Goal: Information Seeking & Learning: Find specific fact

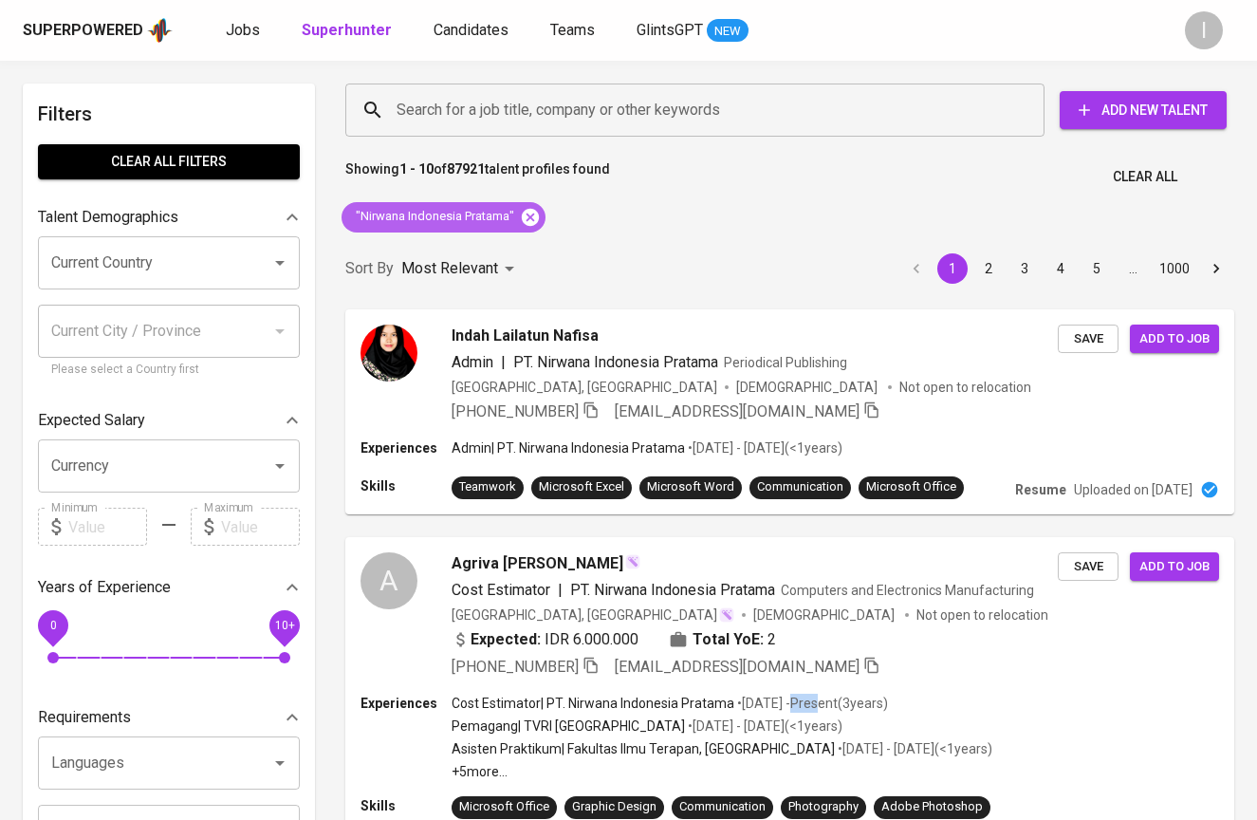
click at [532, 212] on icon at bounding box center [530, 216] width 17 height 17
click at [636, 118] on input "Search for a job title, company or other keywords" at bounding box center [700, 110] width 616 height 36
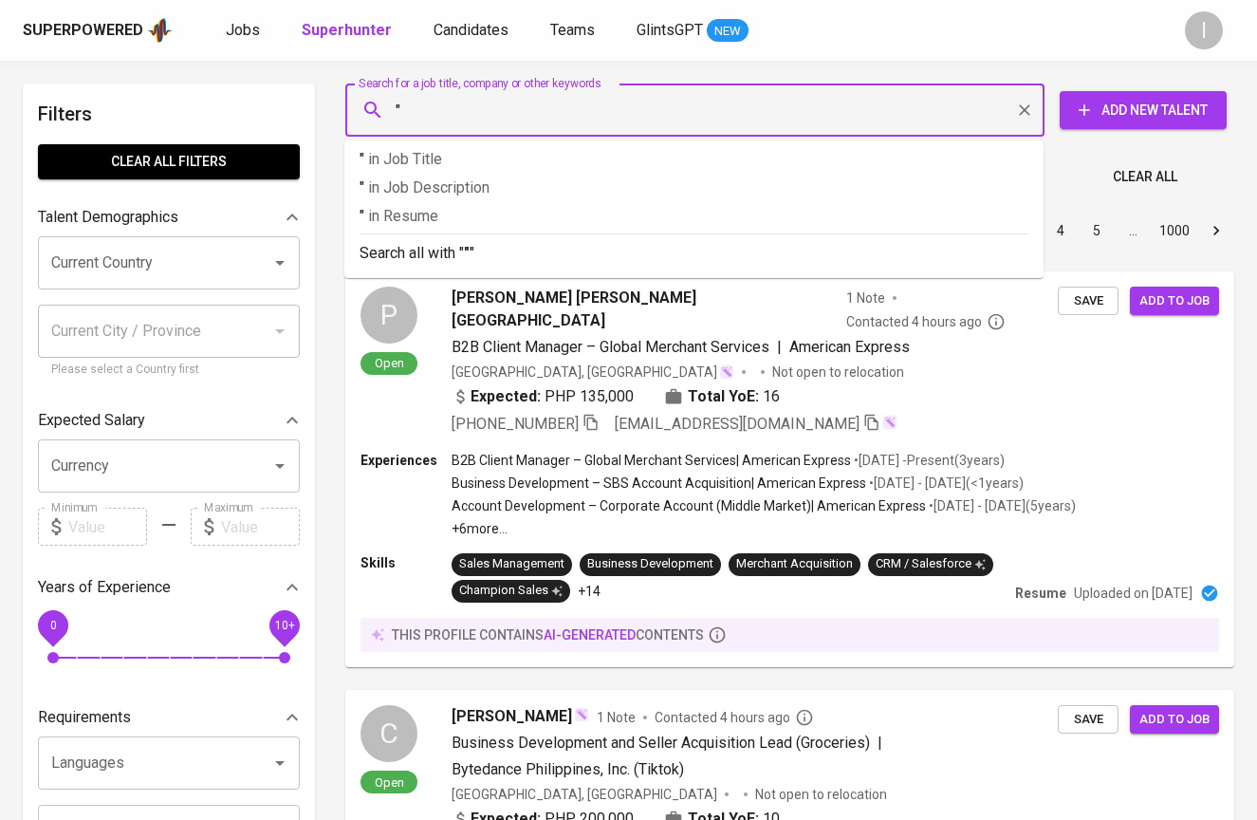
paste input "Rifki Fadhilah"
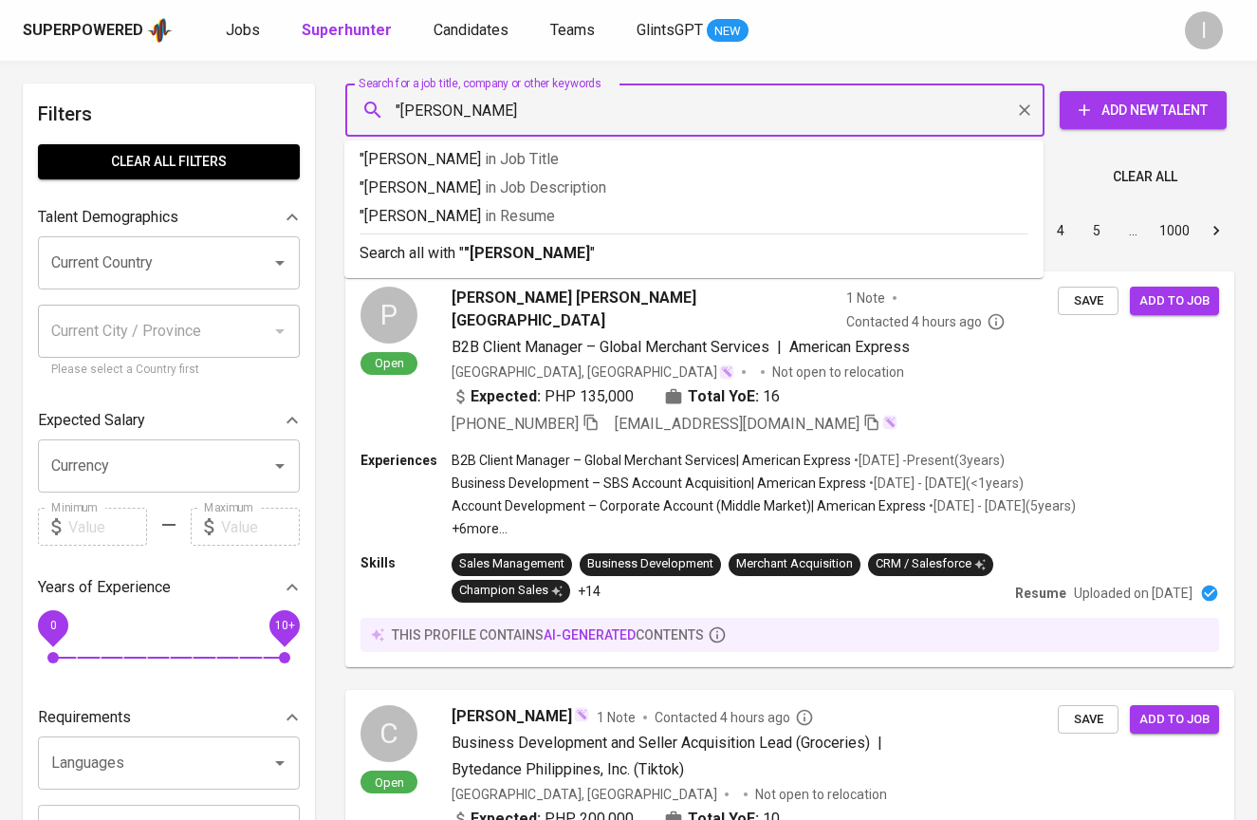
type input ""Rifki Fadhilah""
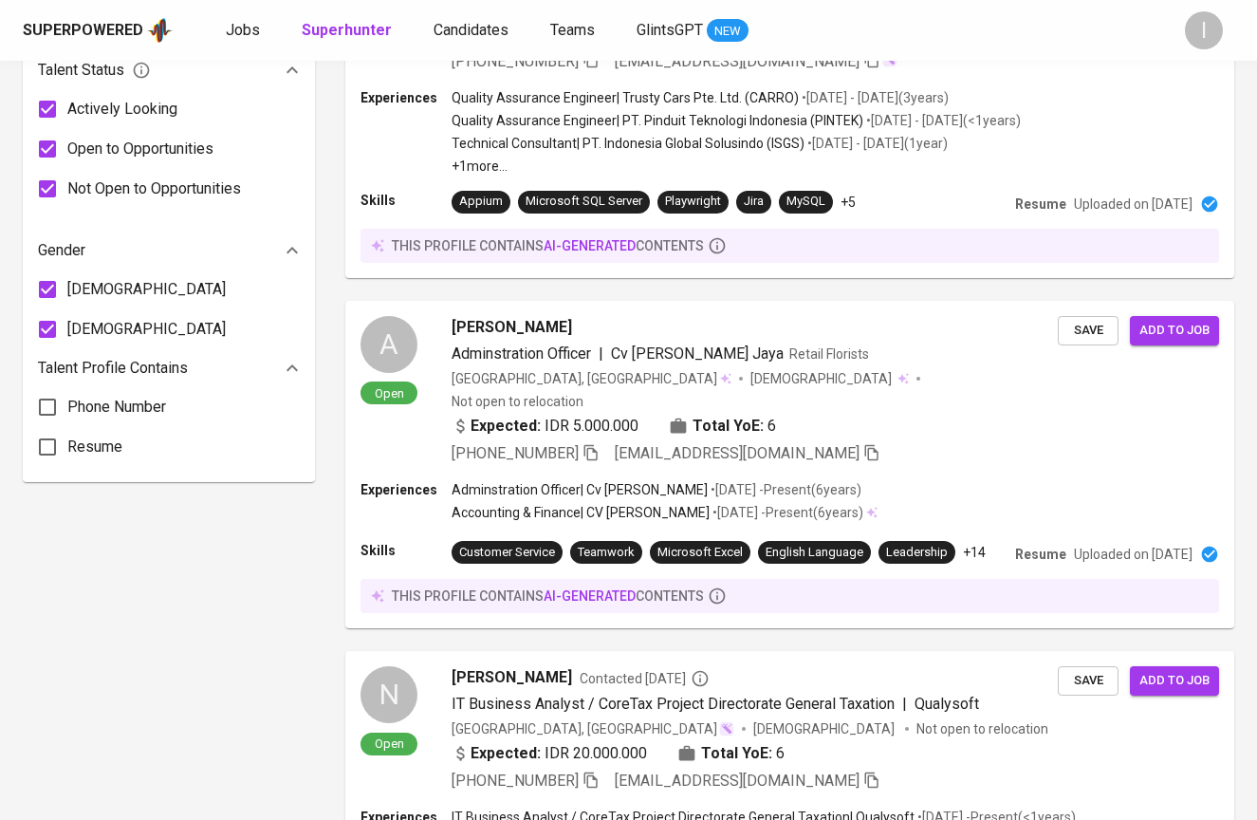
scroll to position [85, 0]
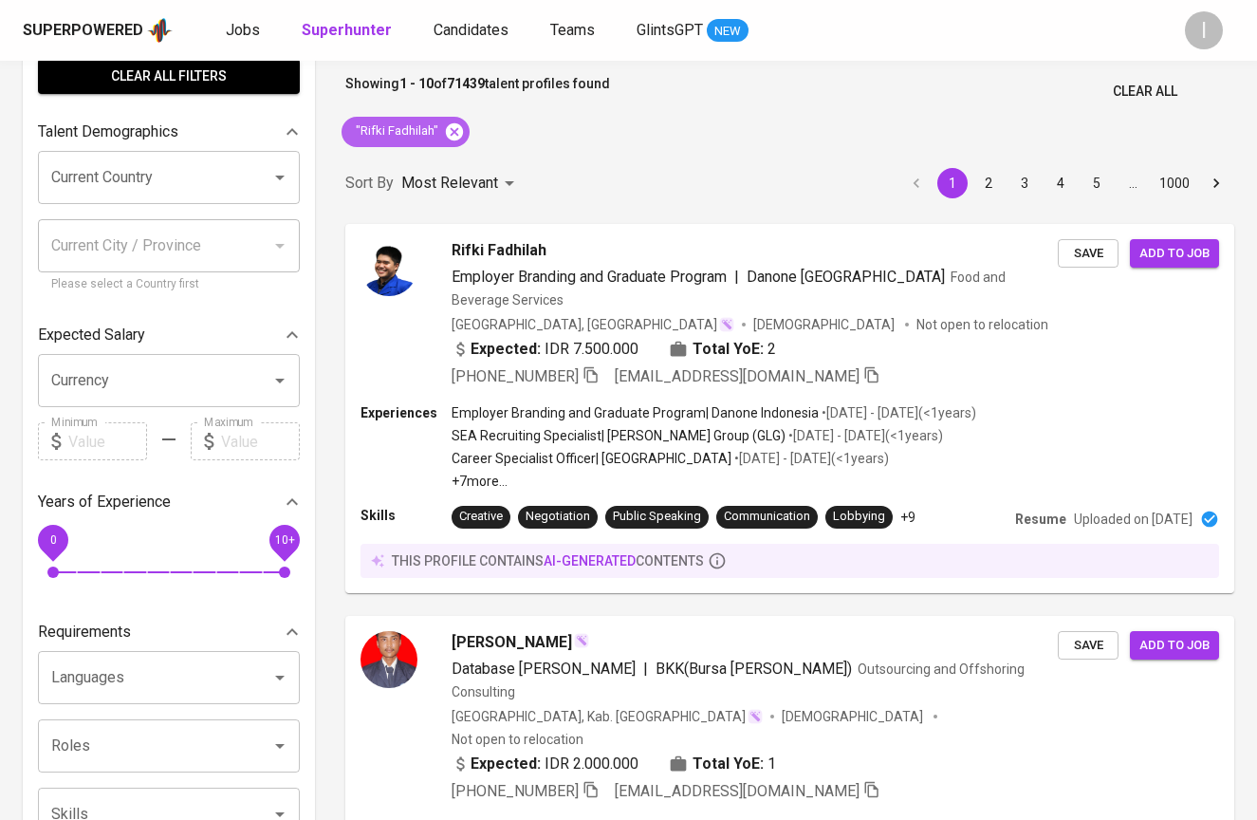
click at [453, 130] on icon at bounding box center [454, 131] width 21 height 21
click at [672, 105] on div "Showing 1 - 10 of 71439 talent profiles found Clear All" at bounding box center [790, 86] width 912 height 46
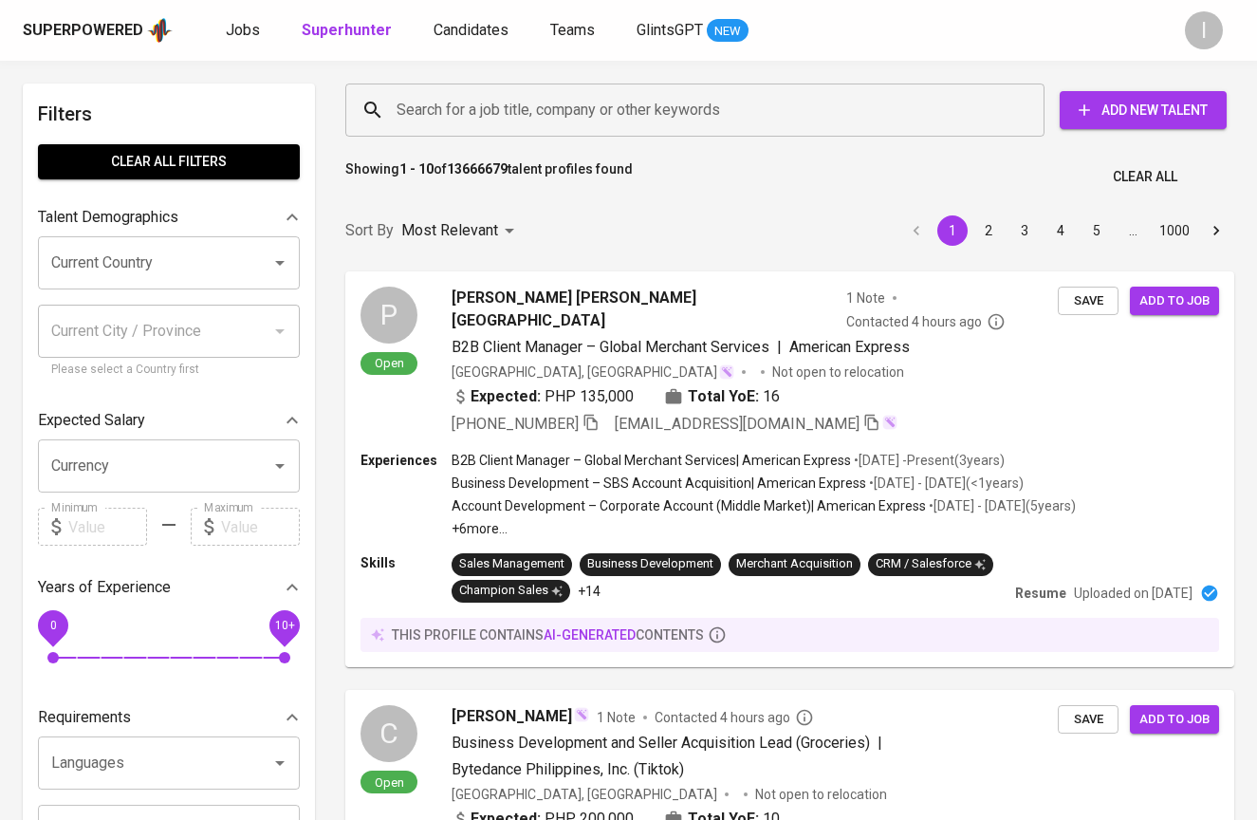
click at [673, 107] on input "Search for a job title, company or other keywords" at bounding box center [700, 110] width 616 height 36
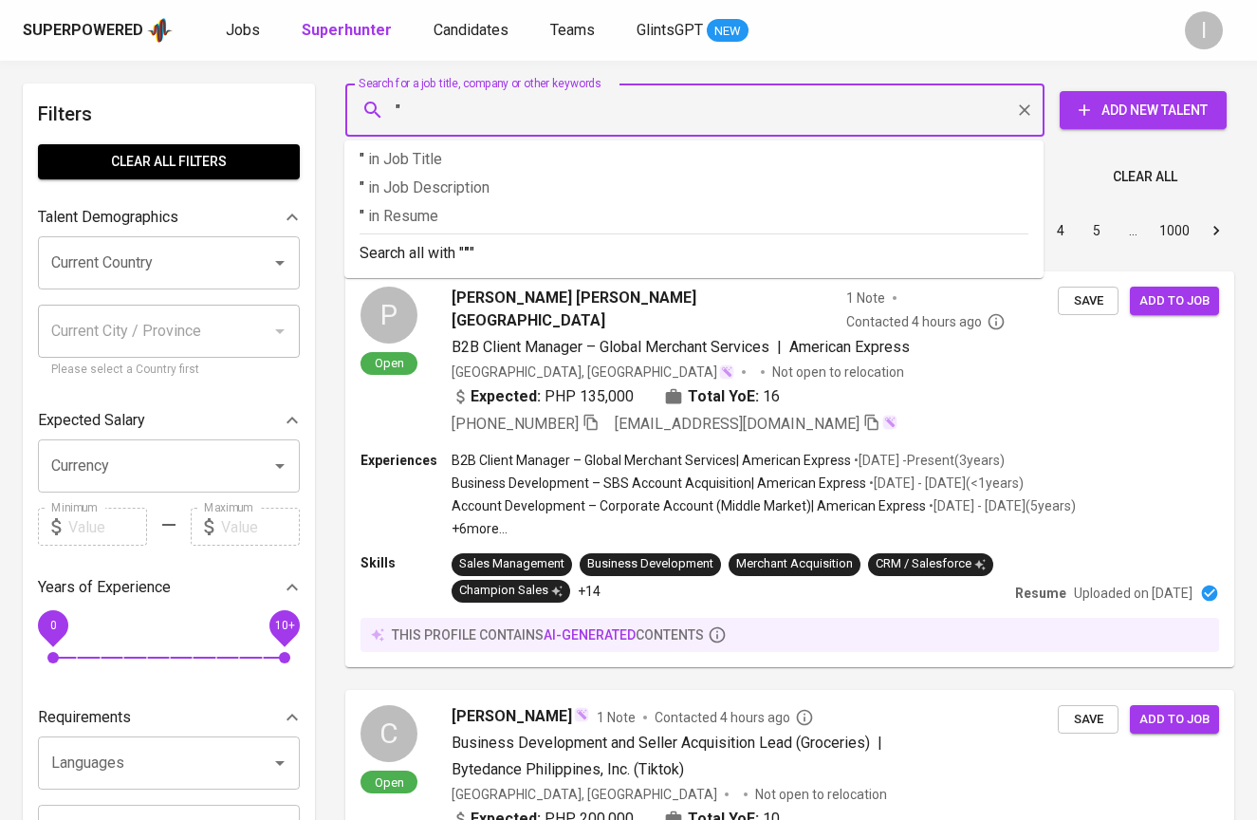
paste input "[PERSON_NAME]"
type input ""[PERSON_NAME]""
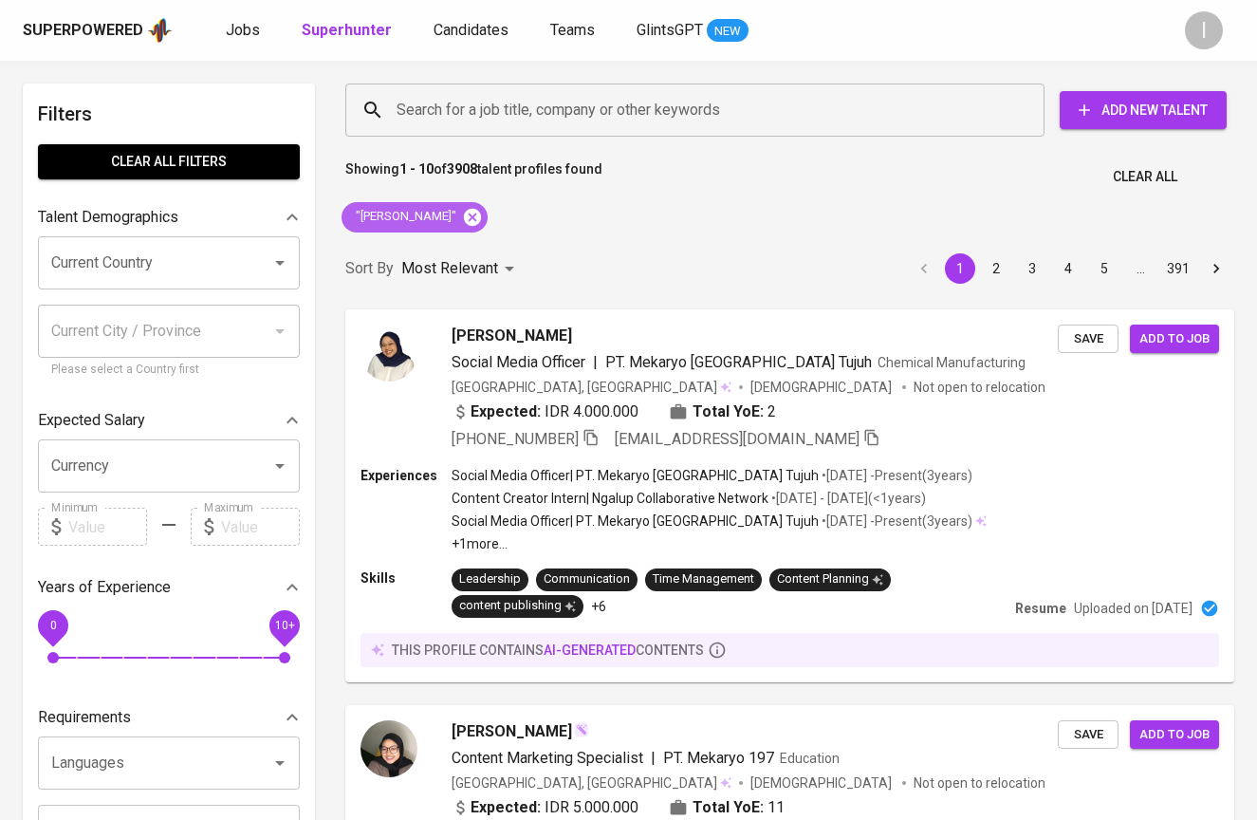
click at [479, 213] on div ""[PERSON_NAME]"" at bounding box center [414, 217] width 146 height 30
click at [472, 216] on icon at bounding box center [472, 216] width 17 height 17
click at [613, 103] on input "Search for a job title, company or other keywords" at bounding box center [700, 110] width 616 height 36
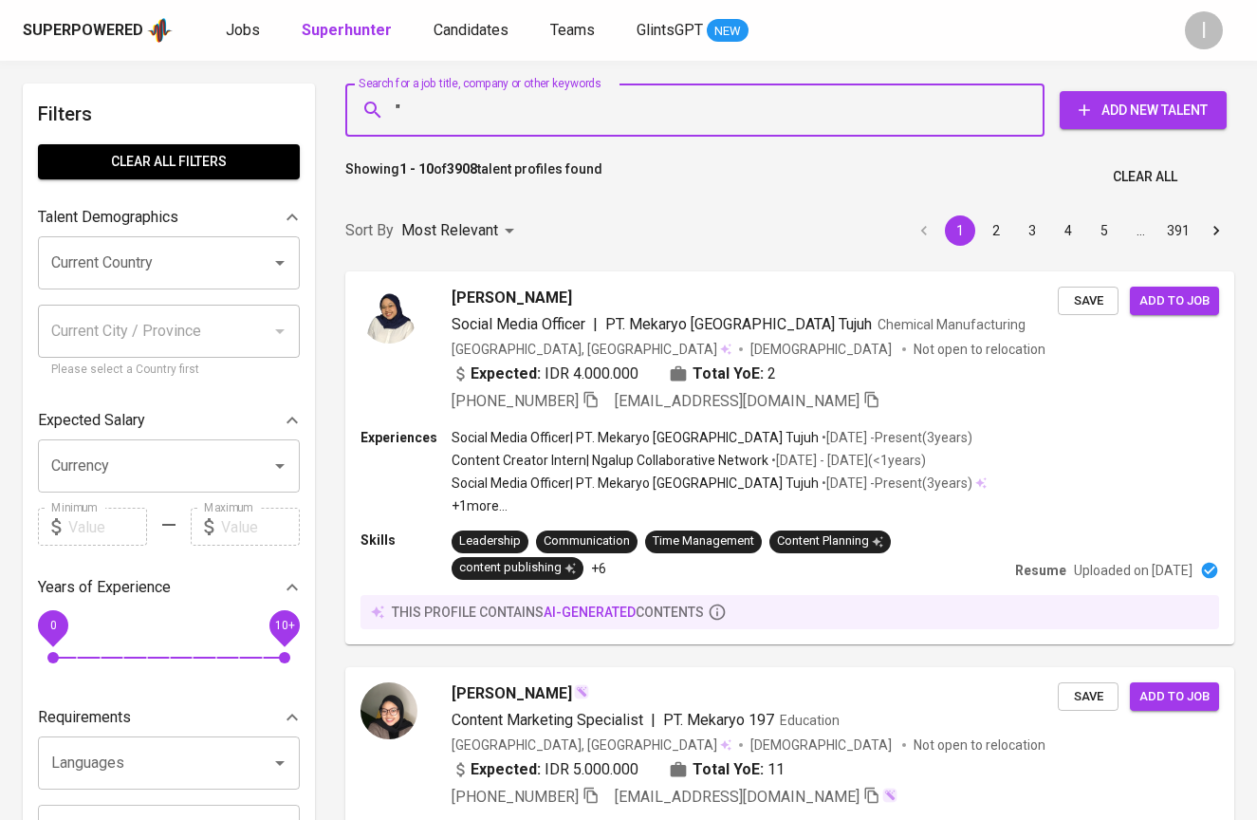
paste input "Hasna Rania Salsabila"
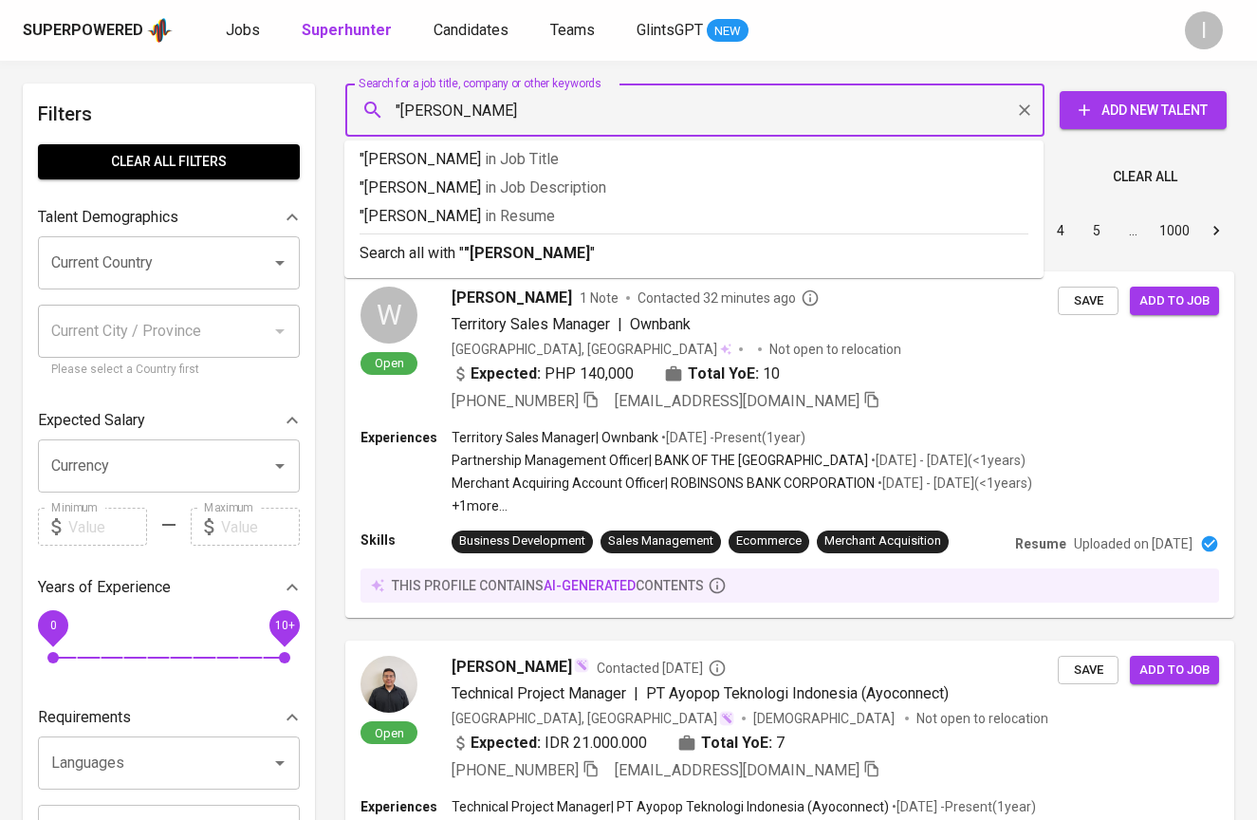
type input ""Hasna Rania Salsabila""
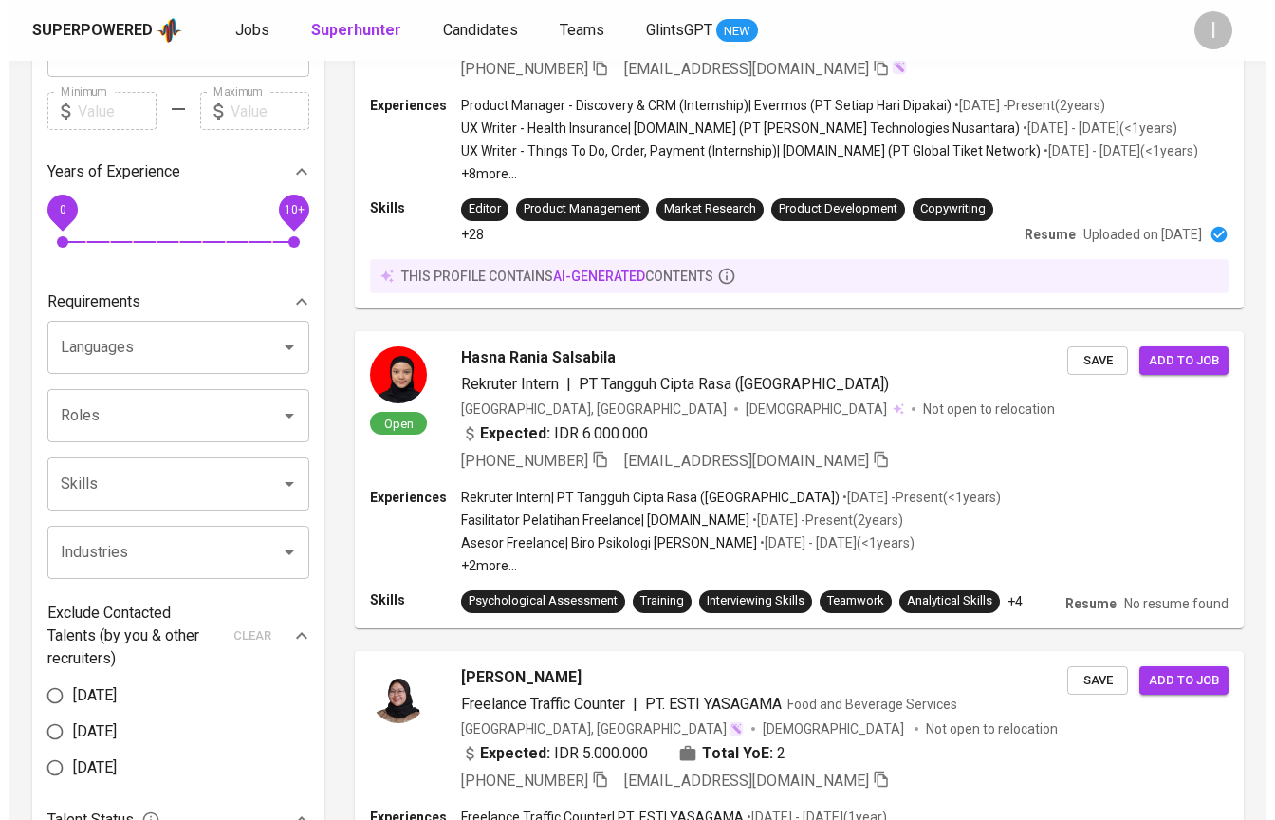
scroll to position [420, 0]
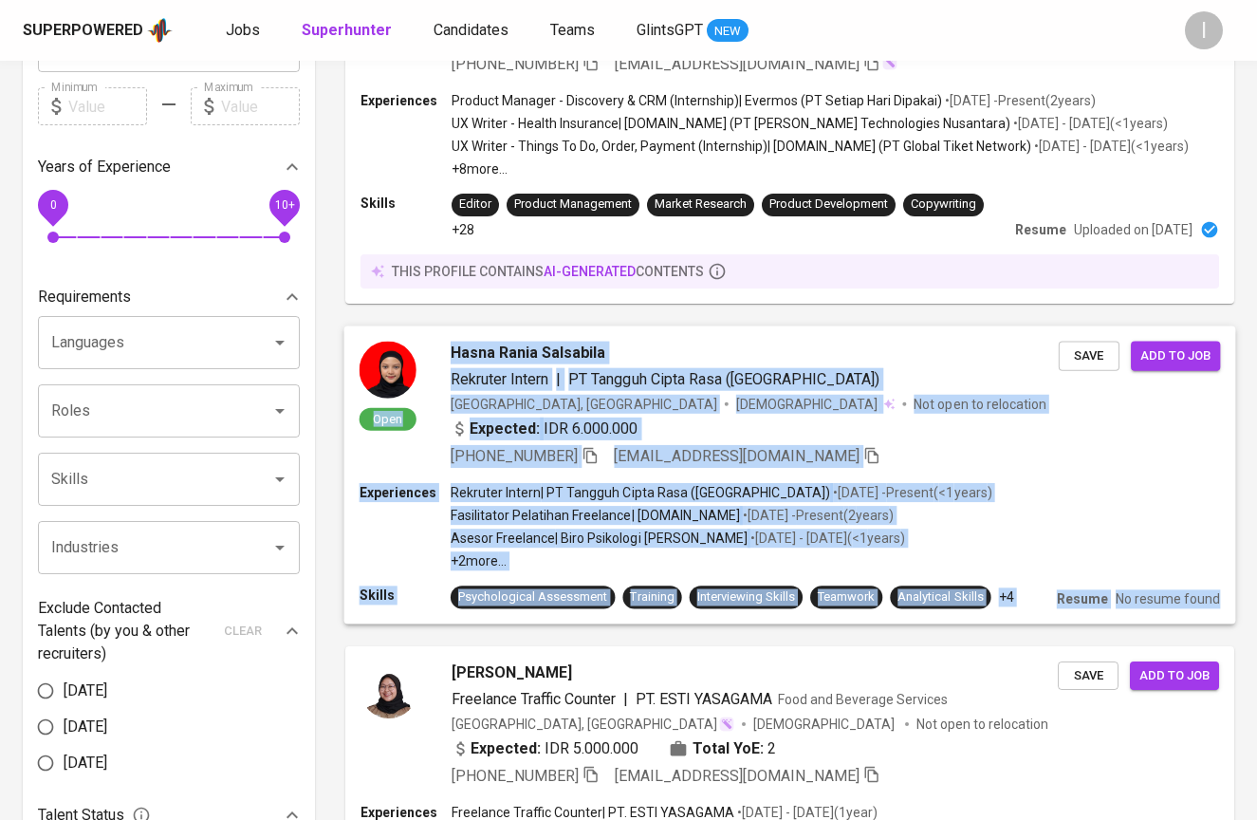
click at [628, 458] on div "Open Hasna Rania Salsabila Rekruter Intern | PT Tangguh Cipta Rasa ([GEOGRAPHIC…" at bounding box center [790, 403] width 892 height 157
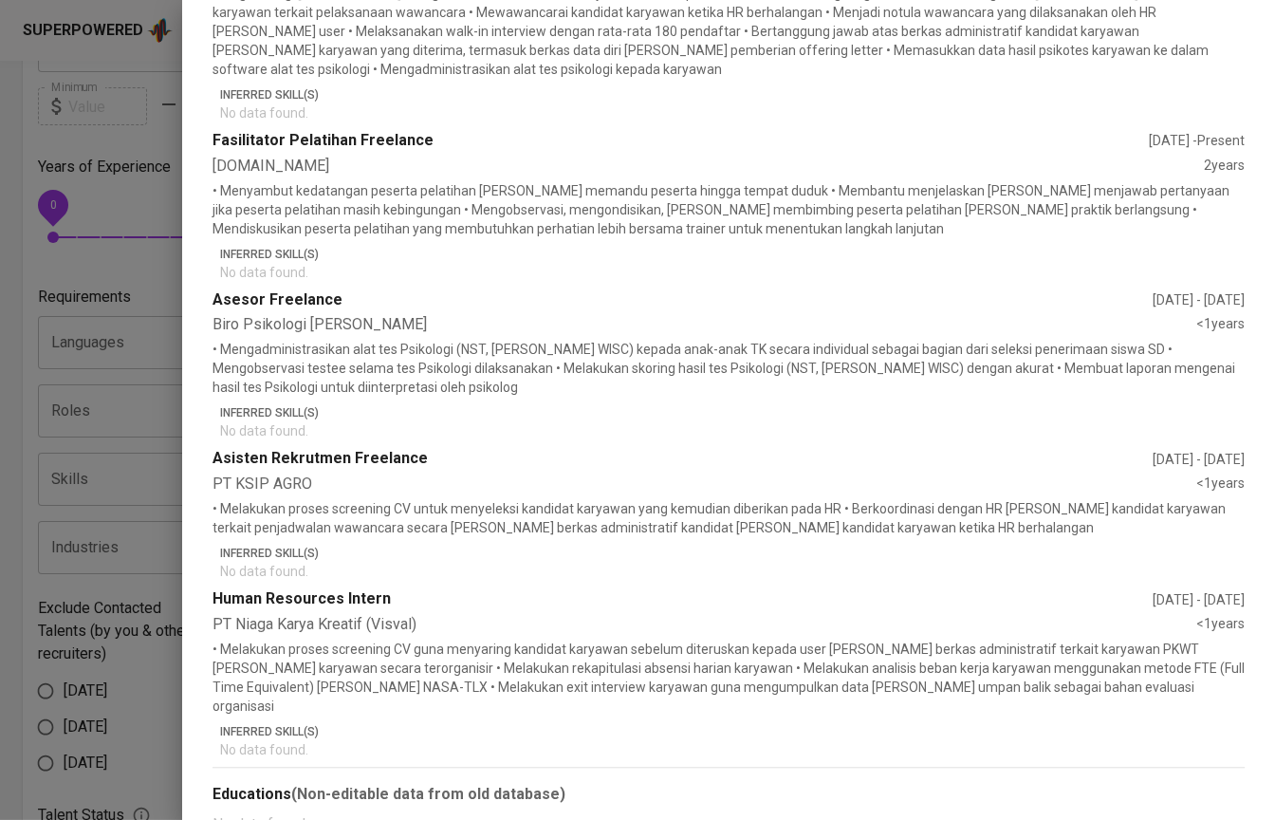
scroll to position [0, 0]
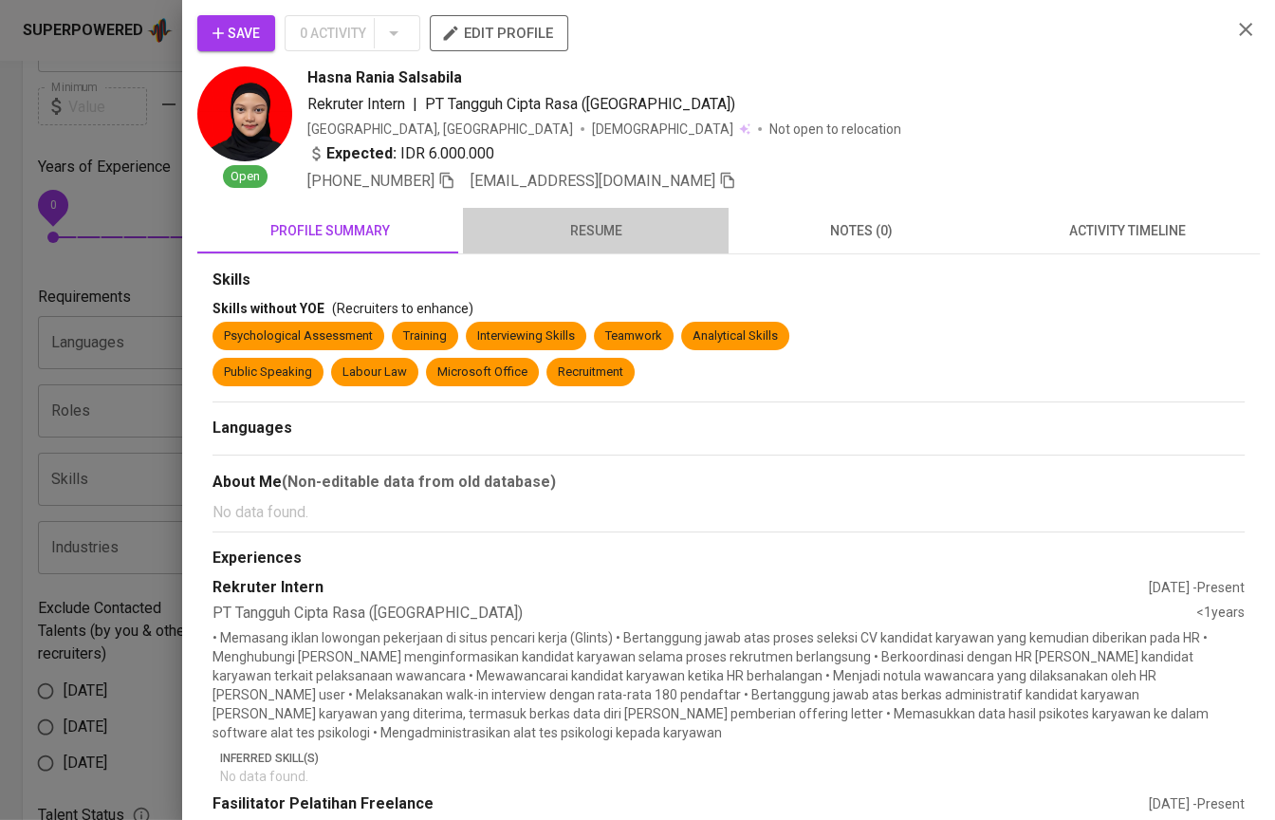
click at [592, 238] on span "resume" at bounding box center [595, 231] width 243 height 24
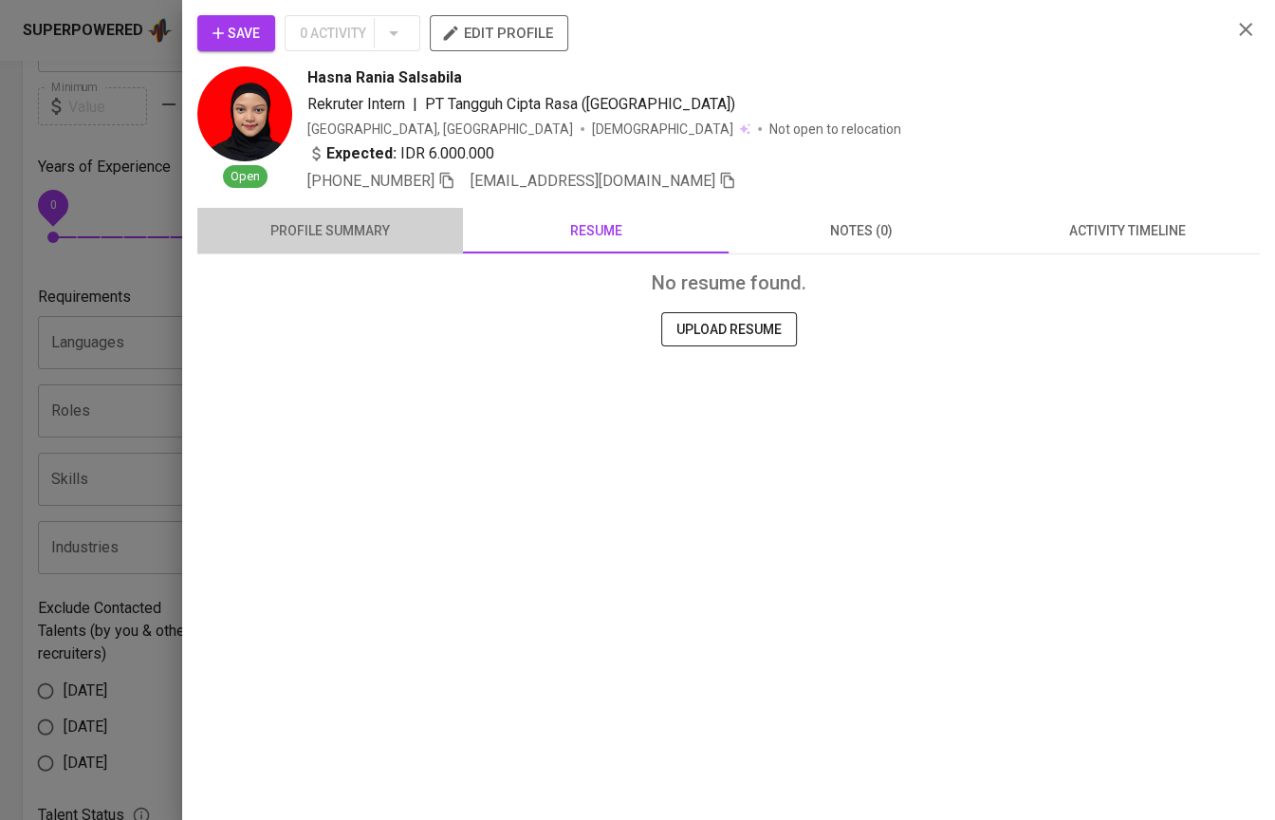
click at [302, 231] on span "profile summary" at bounding box center [330, 231] width 243 height 24
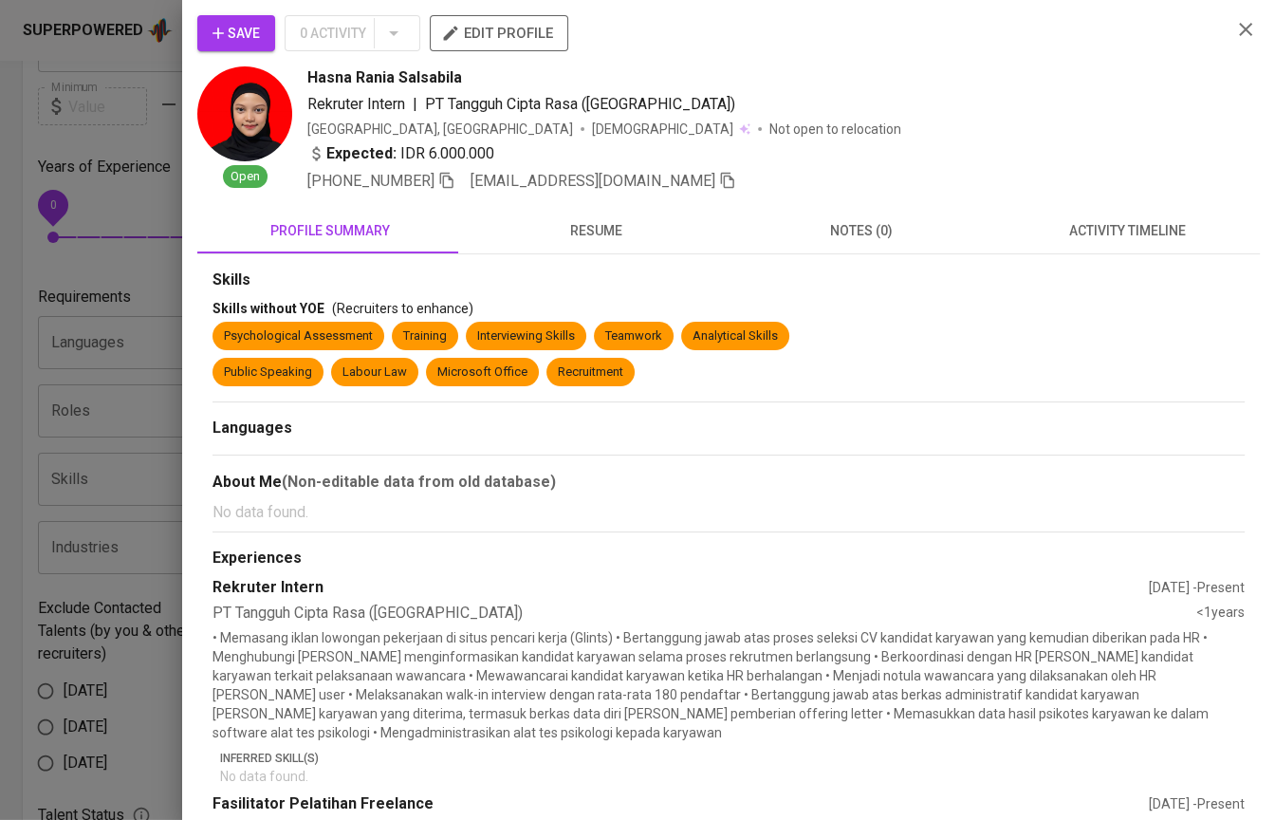
scroll to position [663, 0]
click at [453, 176] on icon "button" at bounding box center [446, 181] width 13 height 16
click at [450, 184] on icon "button" at bounding box center [446, 180] width 17 height 17
click at [157, 289] on div at bounding box center [637, 410] width 1275 height 820
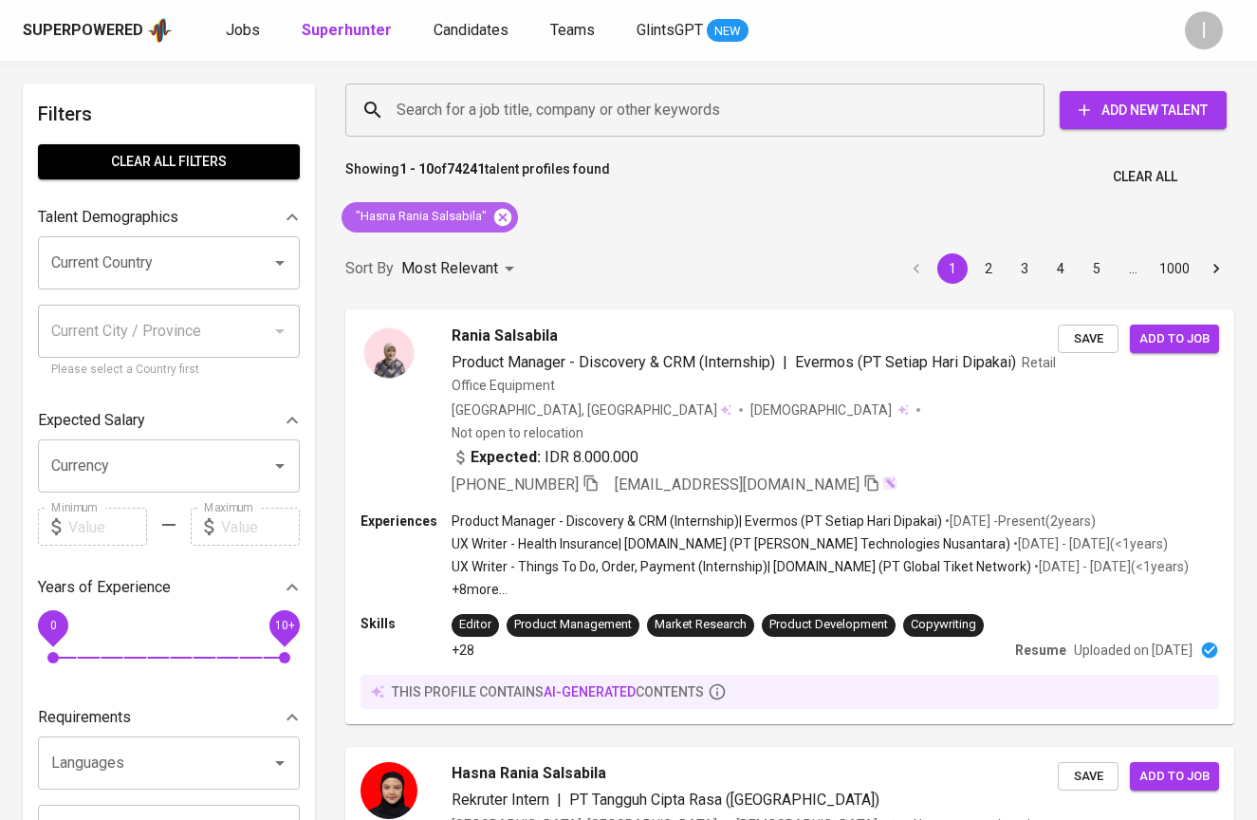
click at [505, 212] on icon at bounding box center [502, 217] width 21 height 21
click at [623, 111] on input "Search for a job title, company or other keywords" at bounding box center [700, 110] width 616 height 36
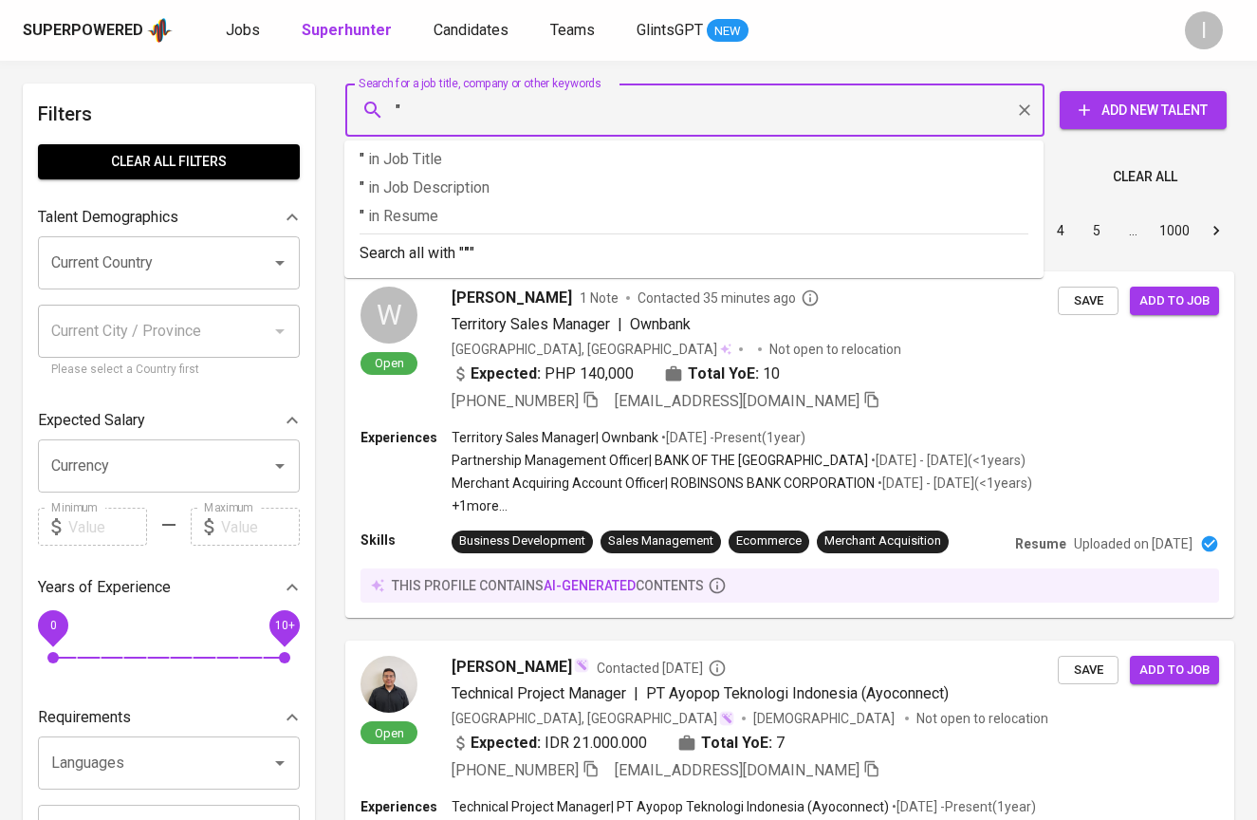
paste input "Azhna Adrianne"
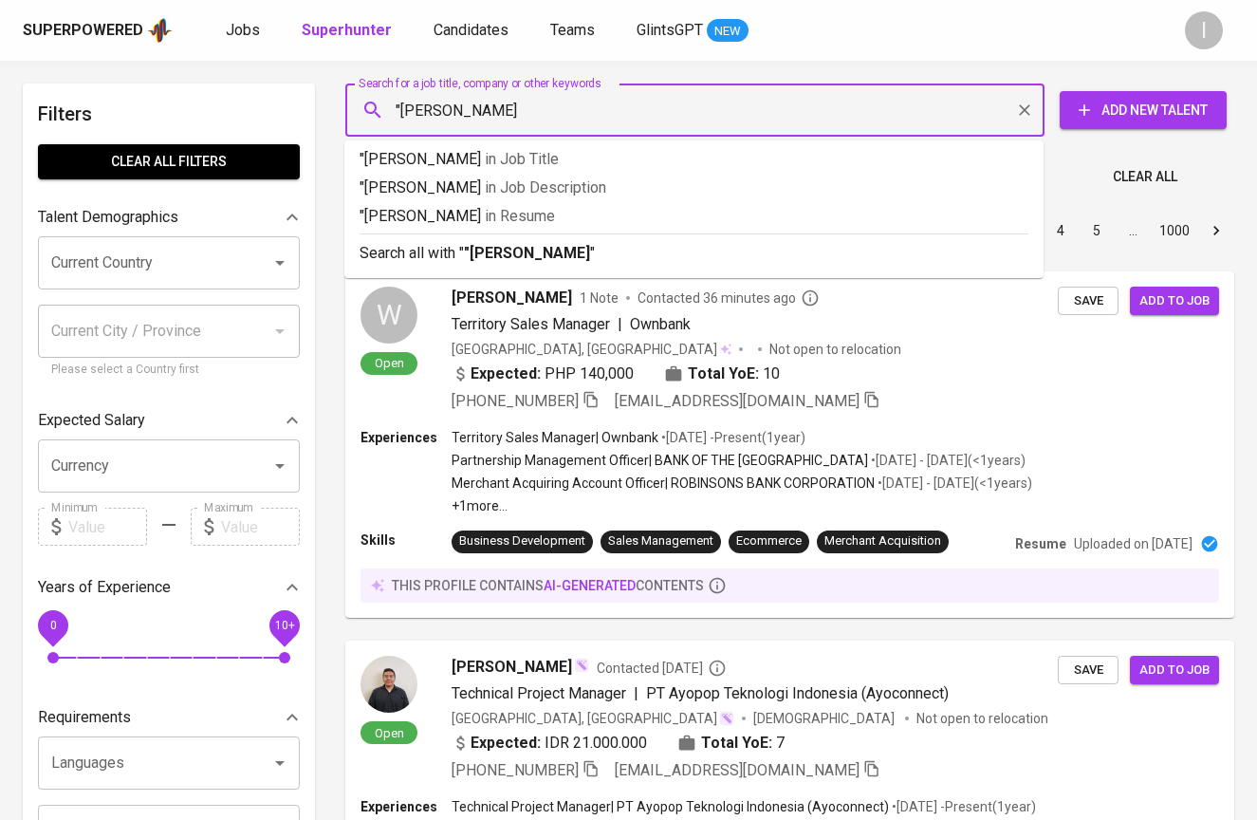
type input ""Azhna Adrianne""
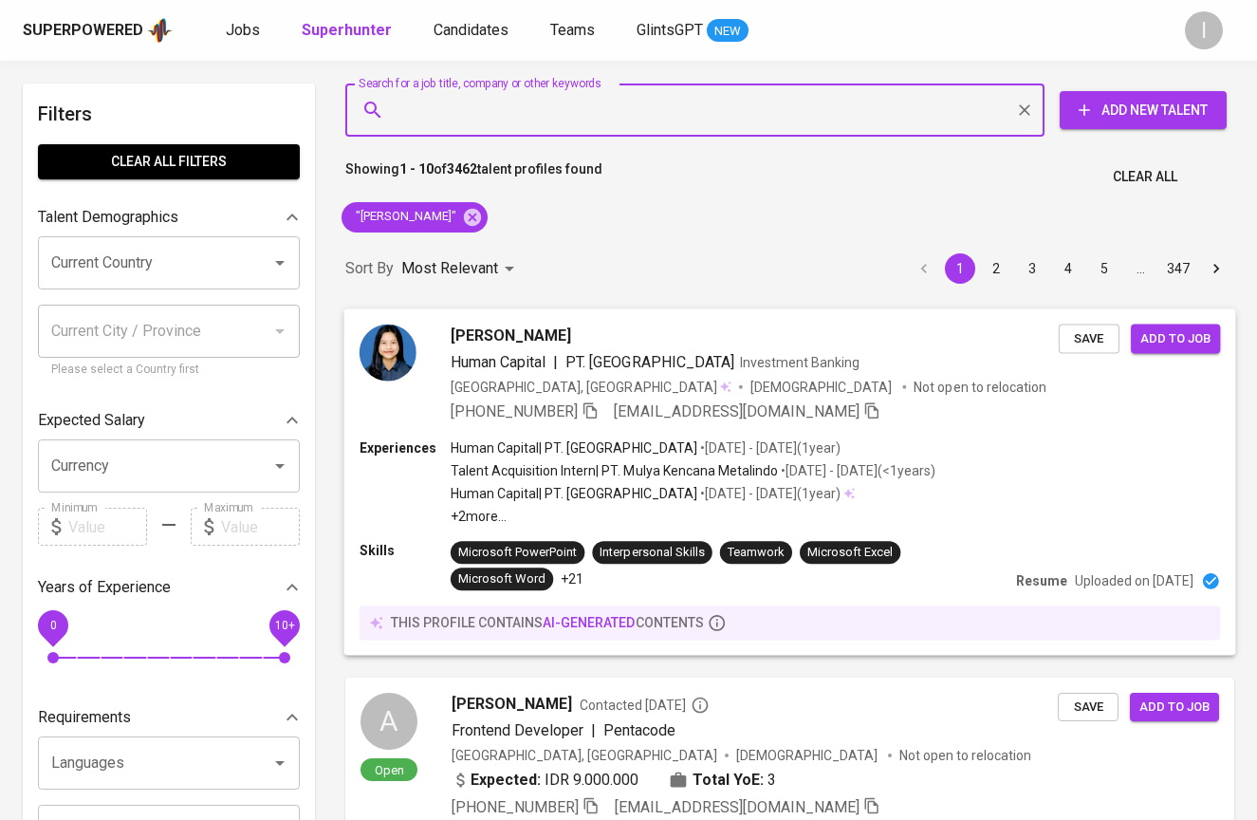
click at [593, 419] on span at bounding box center [589, 410] width 17 height 18
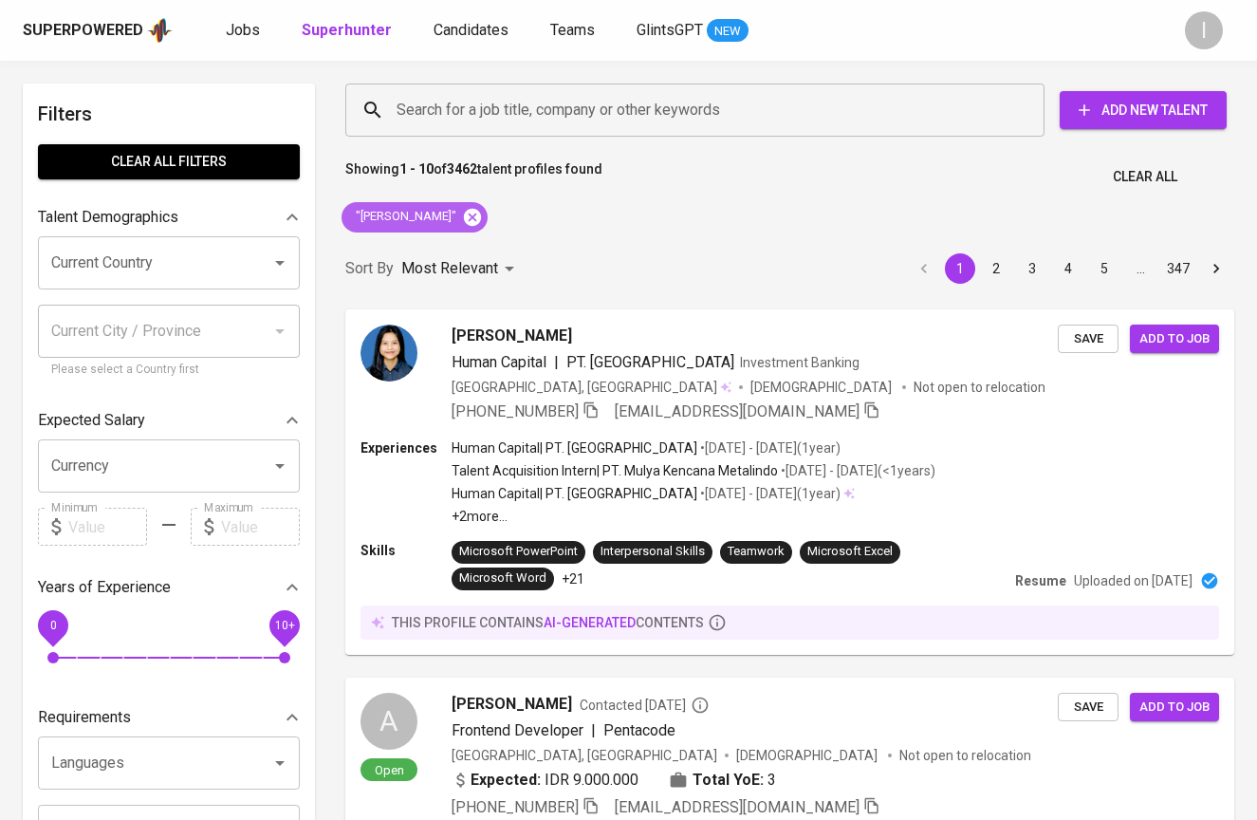
click at [464, 212] on icon at bounding box center [472, 216] width 17 height 17
click at [565, 109] on input "Search for a job title, company or other keywords" at bounding box center [700, 110] width 616 height 36
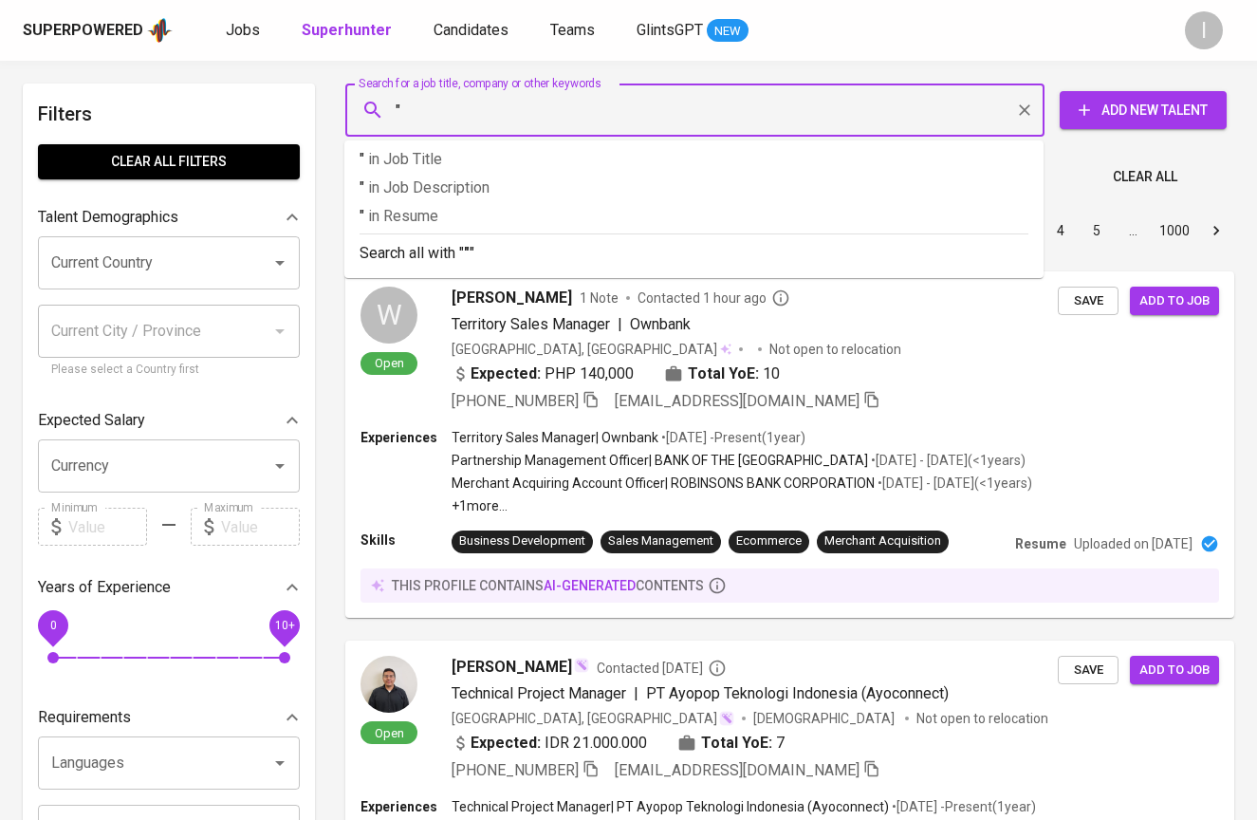
paste input "Giska Nazelia"
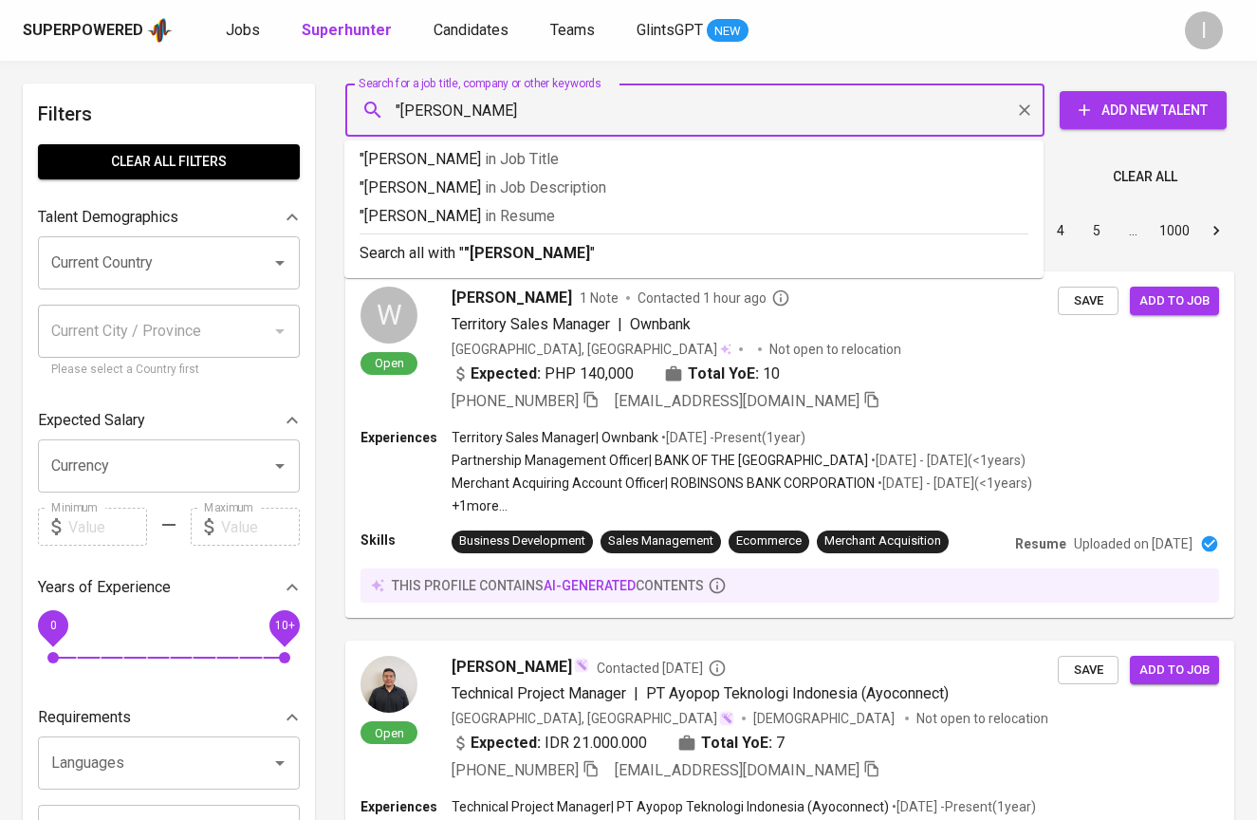
type input ""Giska Nazelia""
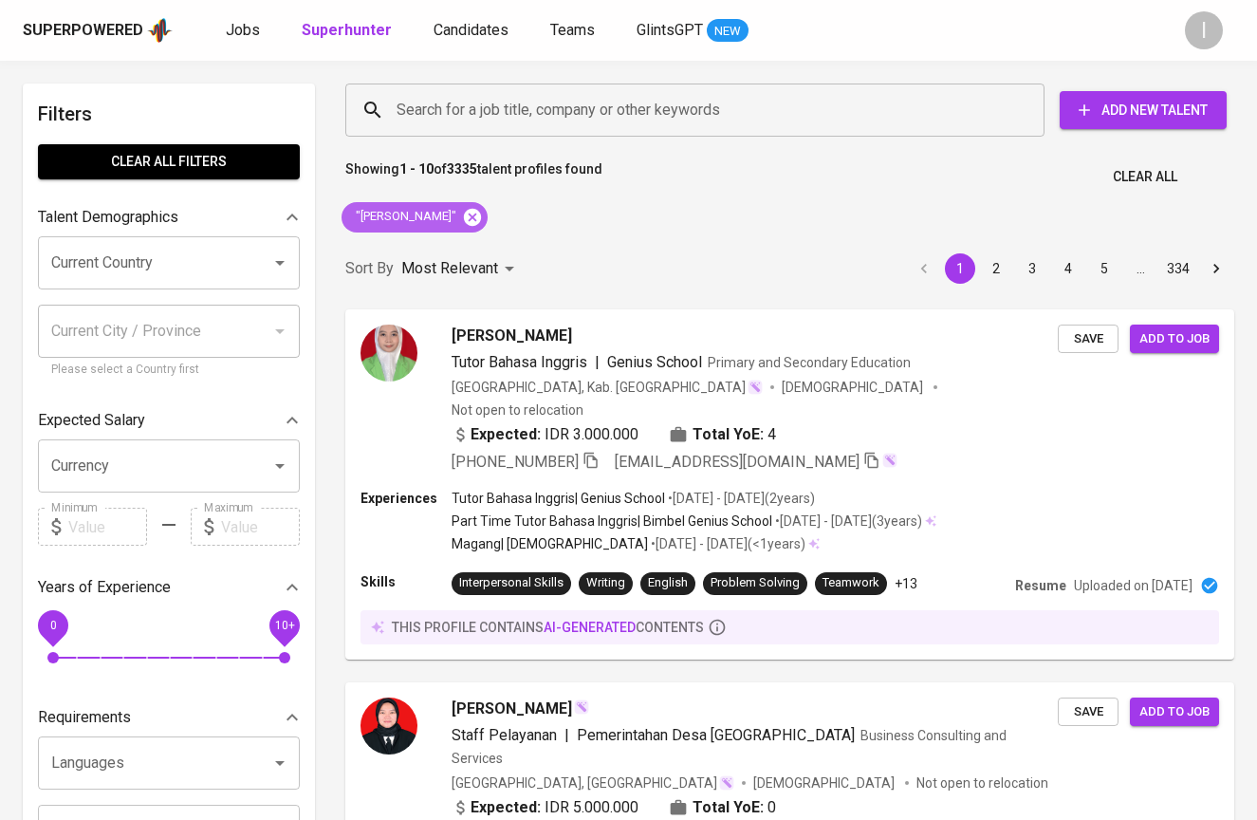
click at [464, 212] on icon at bounding box center [472, 216] width 17 height 17
click at [655, 113] on input "Search for a job title, company or other keywords" at bounding box center [700, 110] width 616 height 36
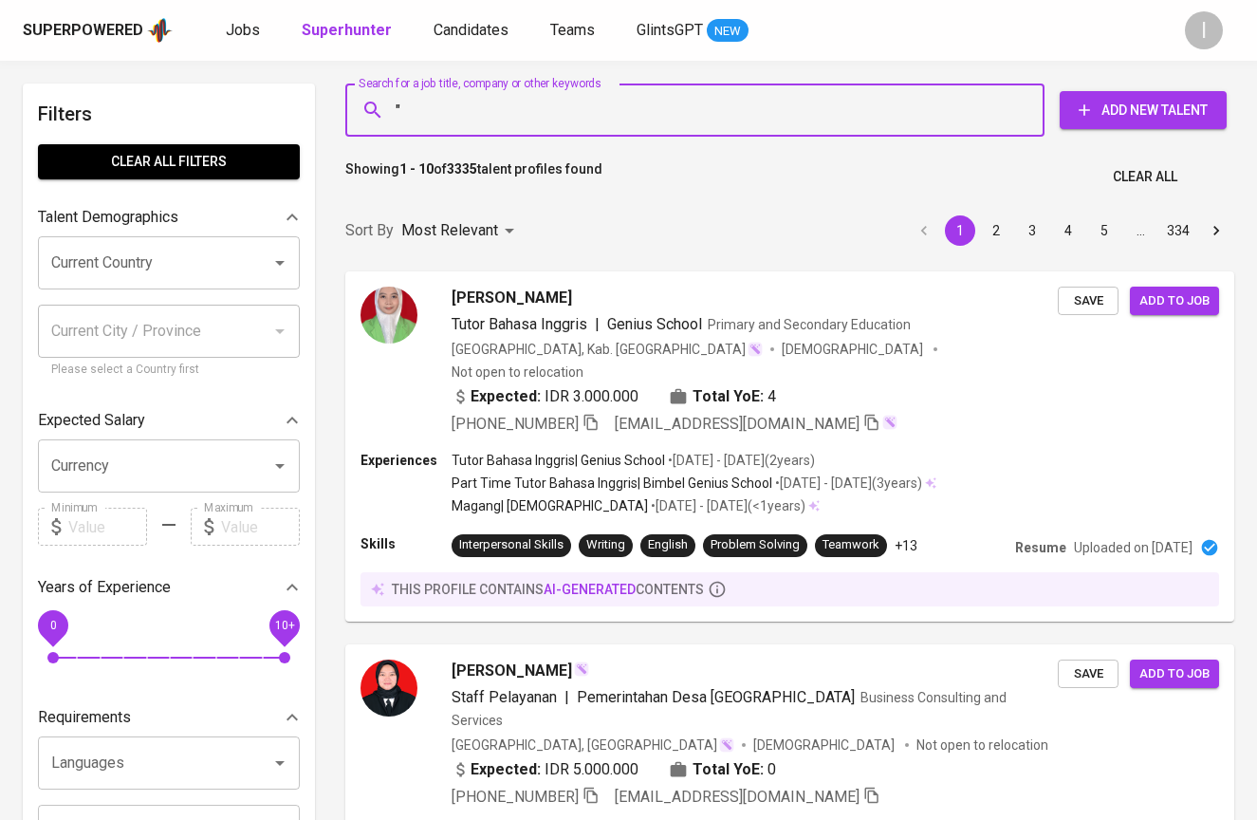
paste input "Cindani Dara"
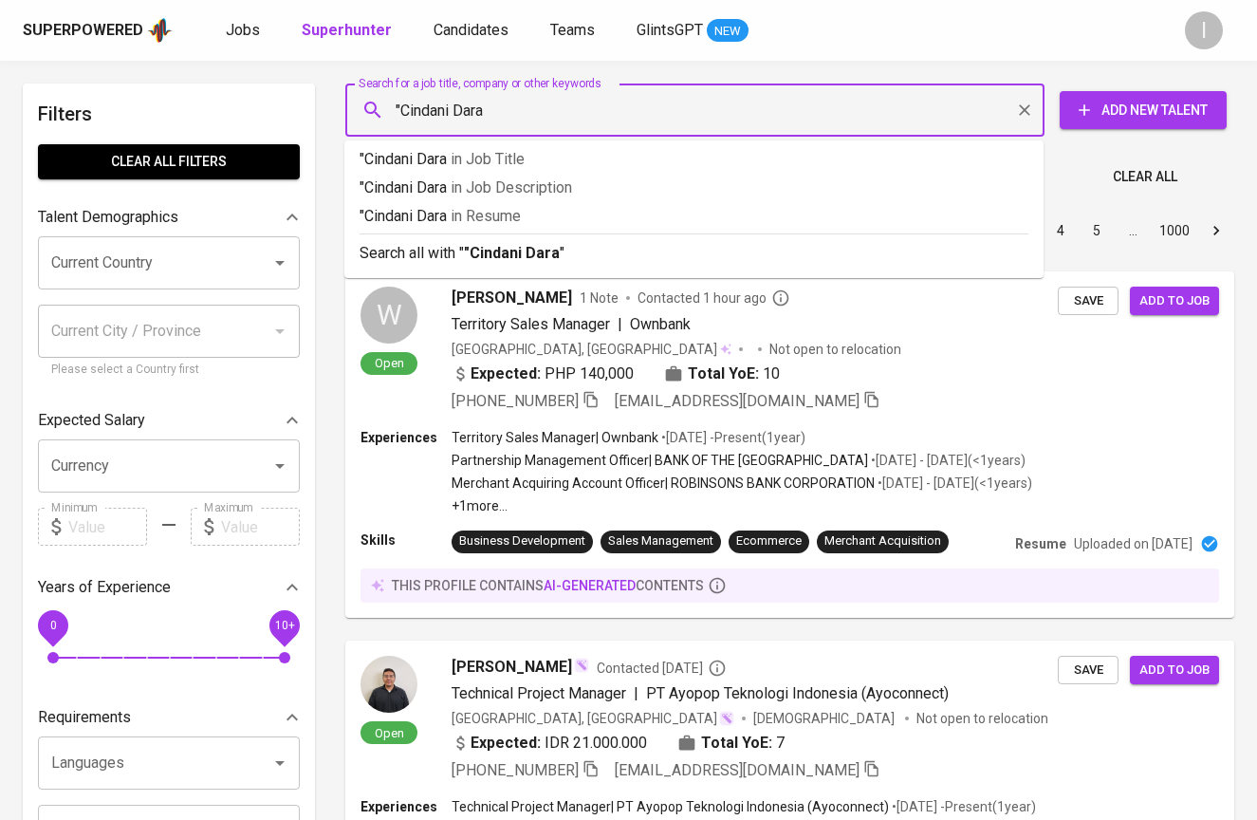
type input ""Cindani Dara""
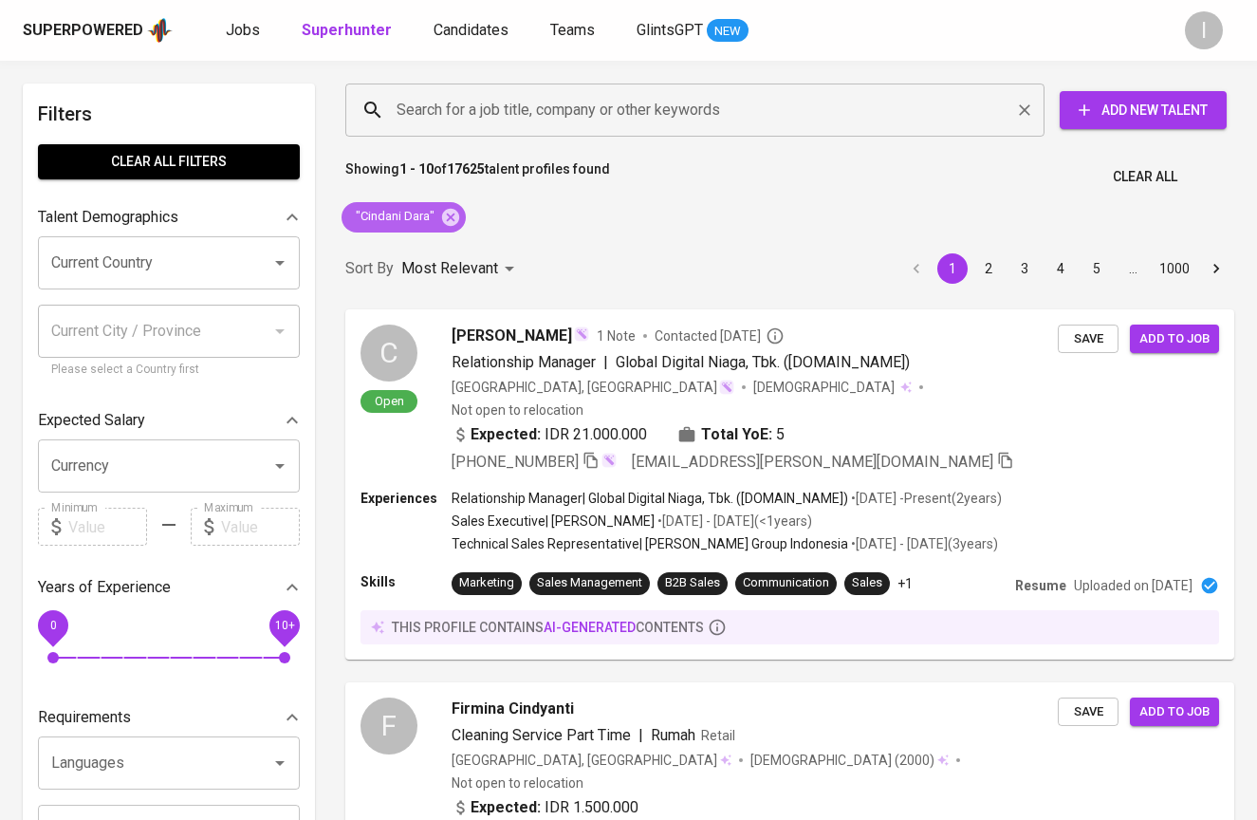
drag, startPoint x: 453, startPoint y: 216, endPoint x: 562, endPoint y: 109, distance: 152.9
click at [452, 216] on icon at bounding box center [450, 216] width 17 height 17
click at [562, 109] on input "Search for a job title, company or other keywords" at bounding box center [700, 110] width 616 height 36
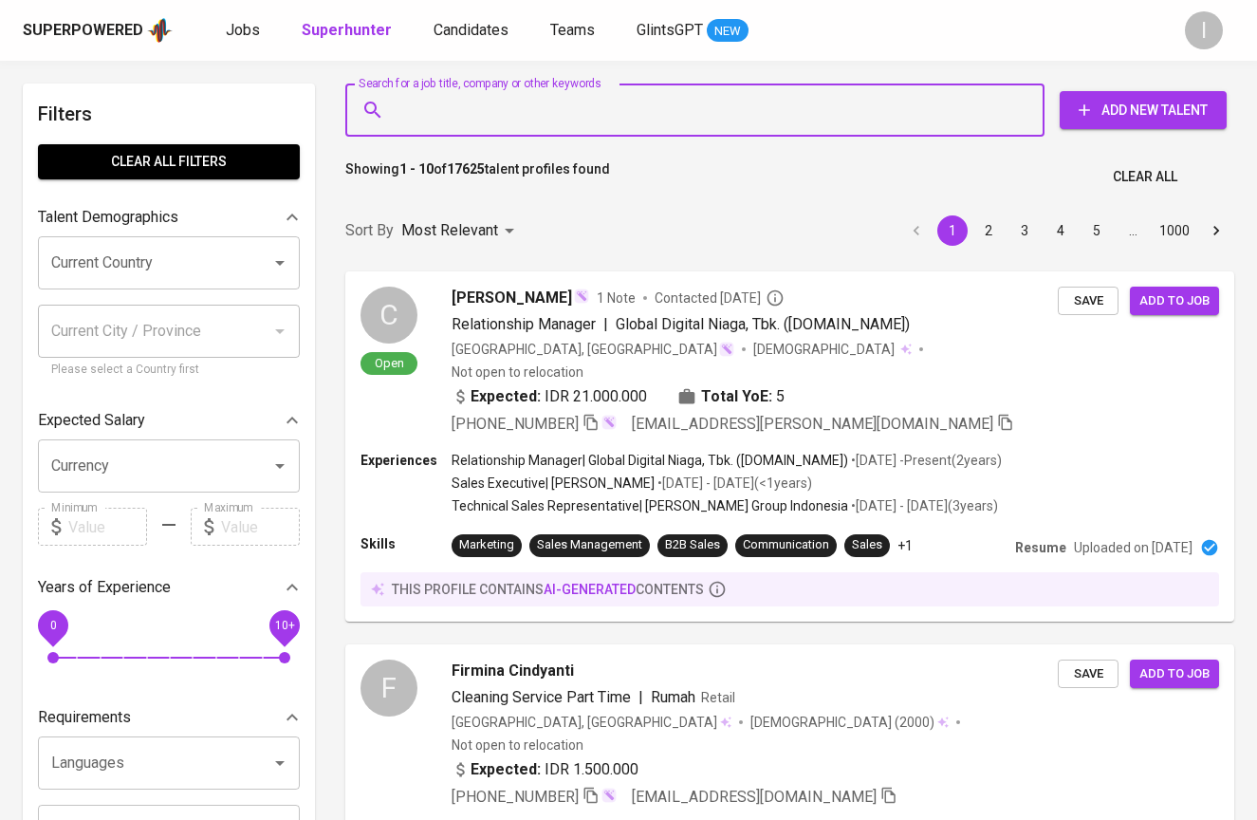
paste input "d.cindani@gmail.com"
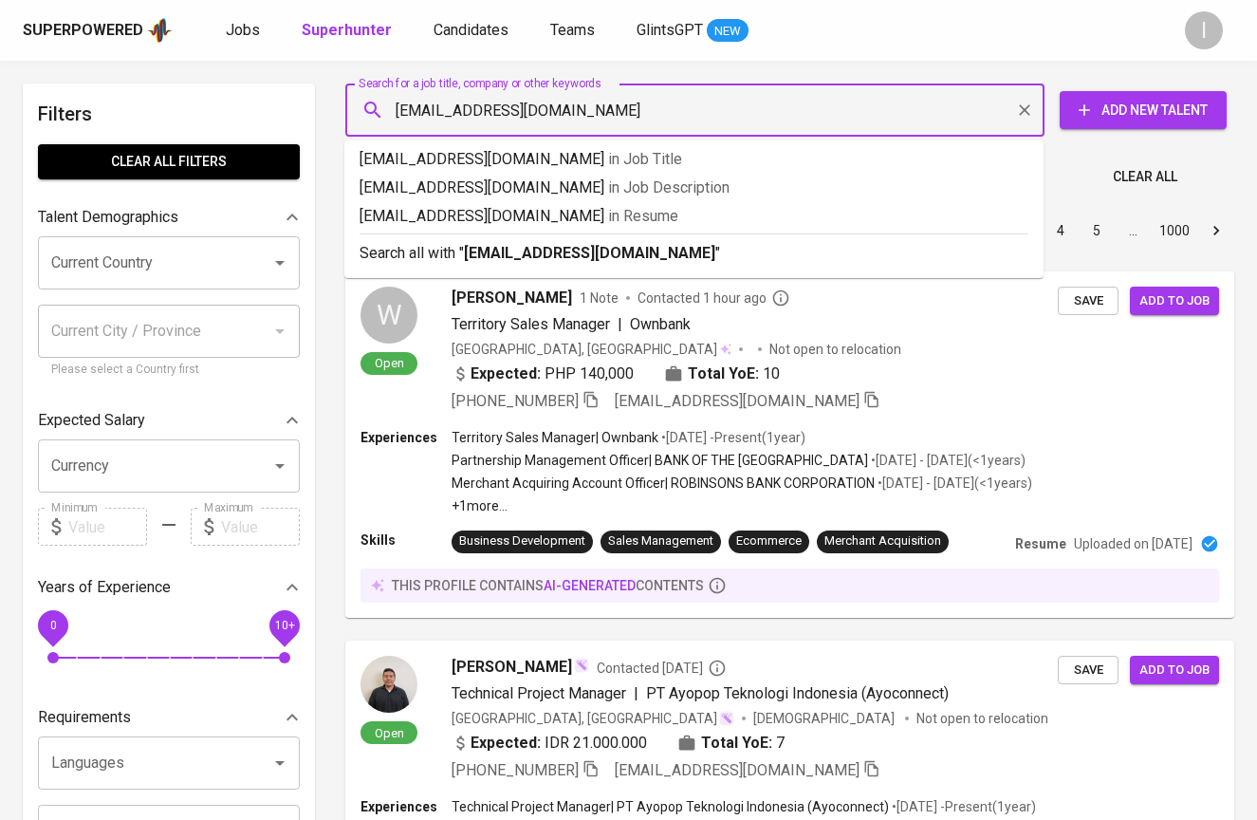
type input "d.cindani@gmail.com"
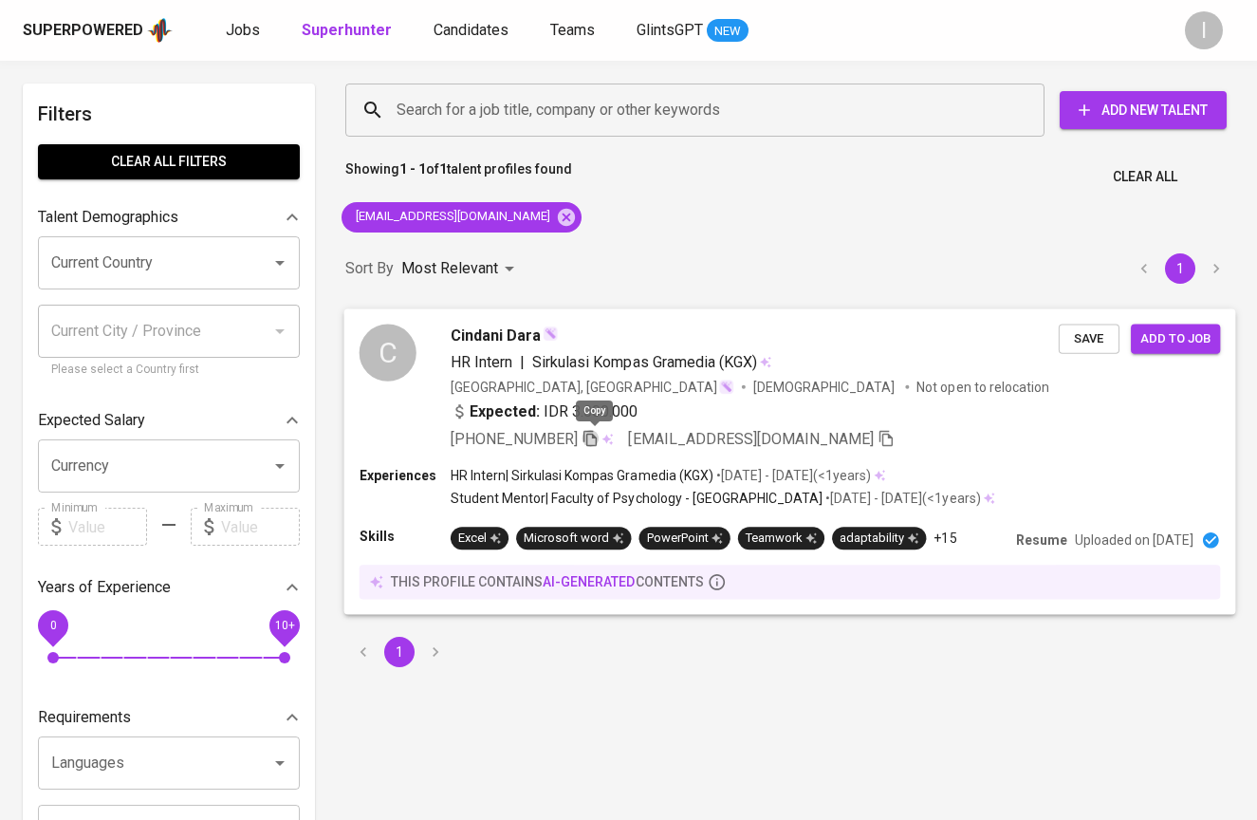
click at [589, 439] on icon "button" at bounding box center [589, 437] width 17 height 17
click at [556, 210] on icon at bounding box center [566, 217] width 21 height 21
click at [589, 128] on div "Search for a job title, company or other keywords" at bounding box center [694, 109] width 699 height 53
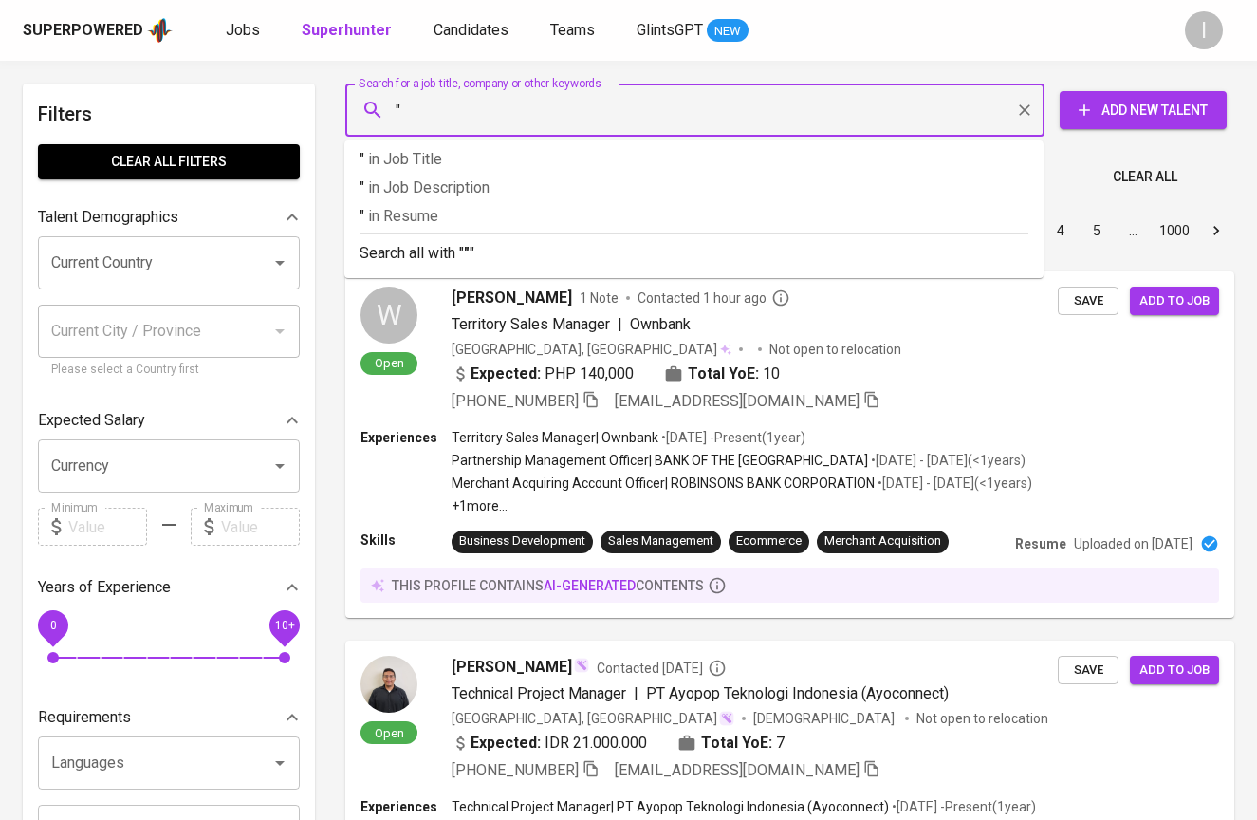
paste input "Amelia Hendianto"
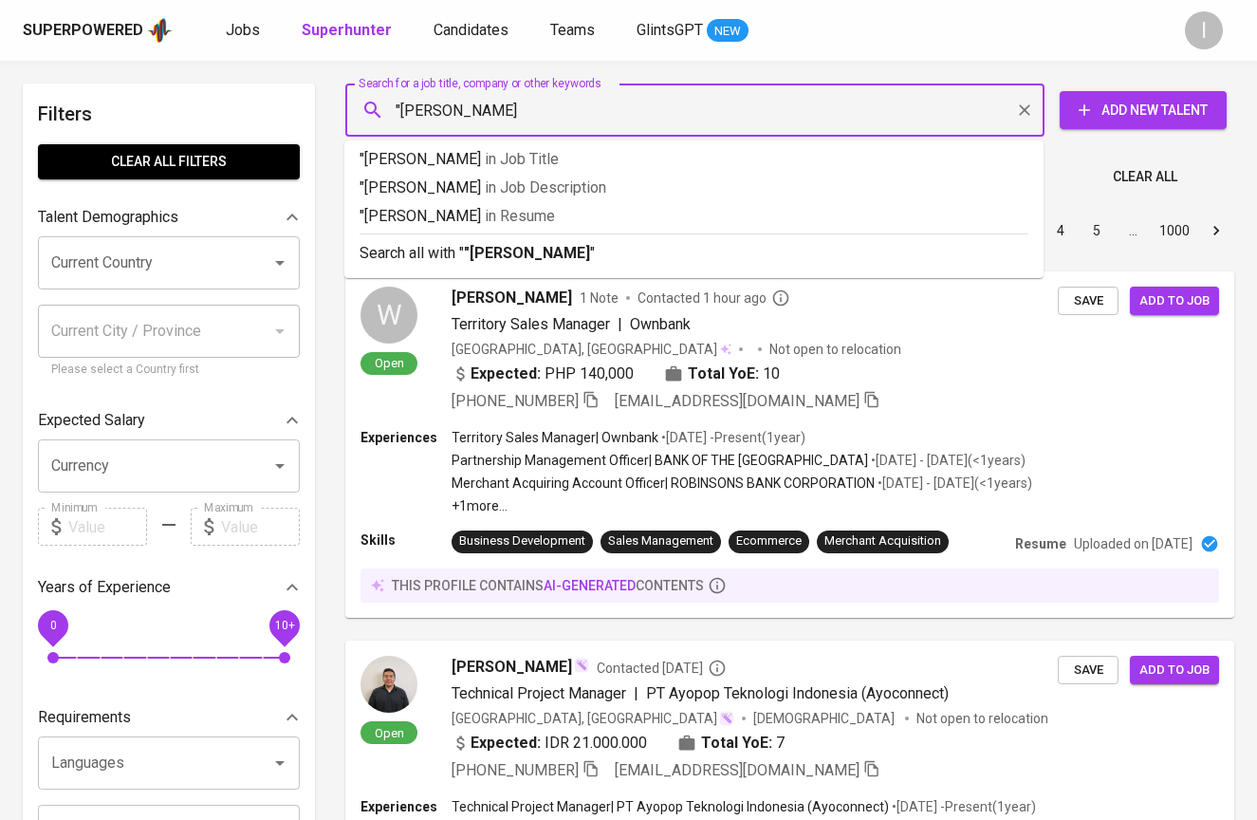
type input ""Amelia Hendianto""
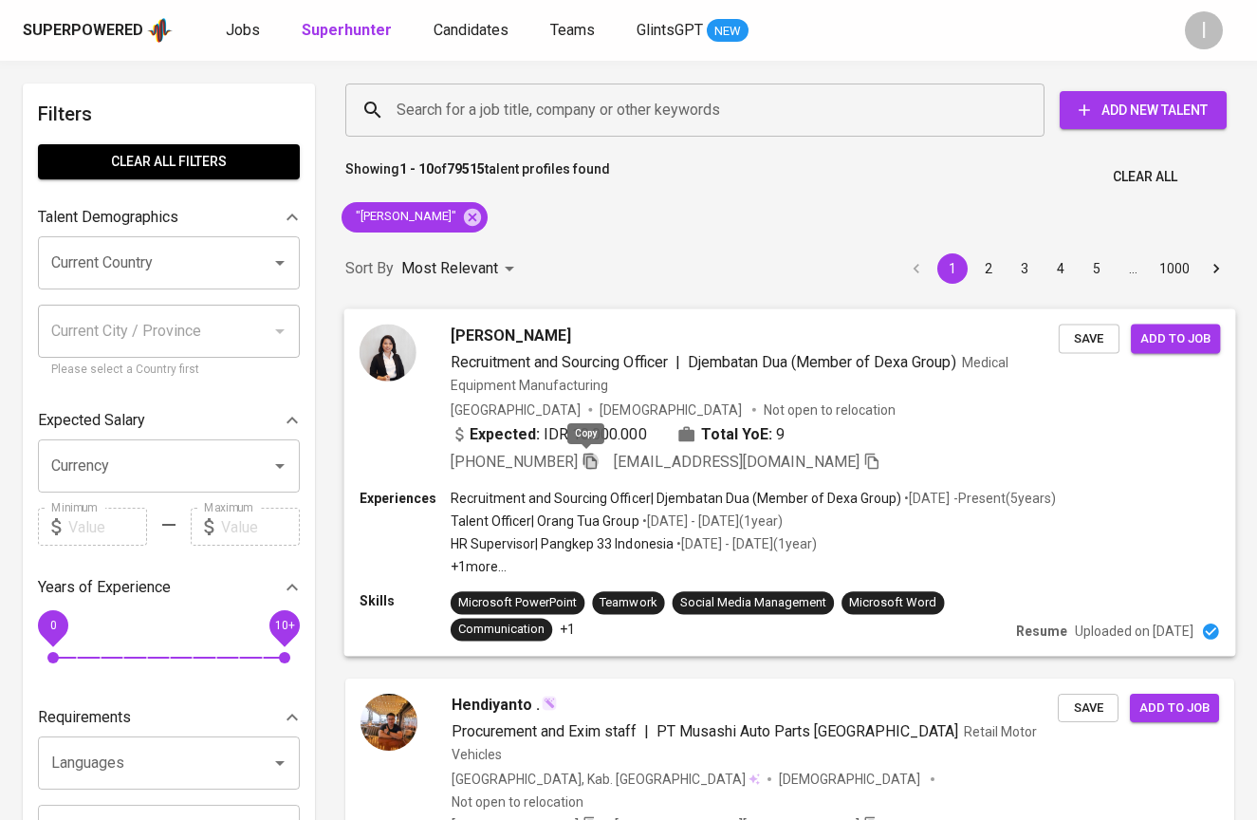
click at [593, 459] on icon "button" at bounding box center [589, 459] width 17 height 17
click at [613, 334] on div "Amelia Hendianto" at bounding box center [755, 334] width 608 height 23
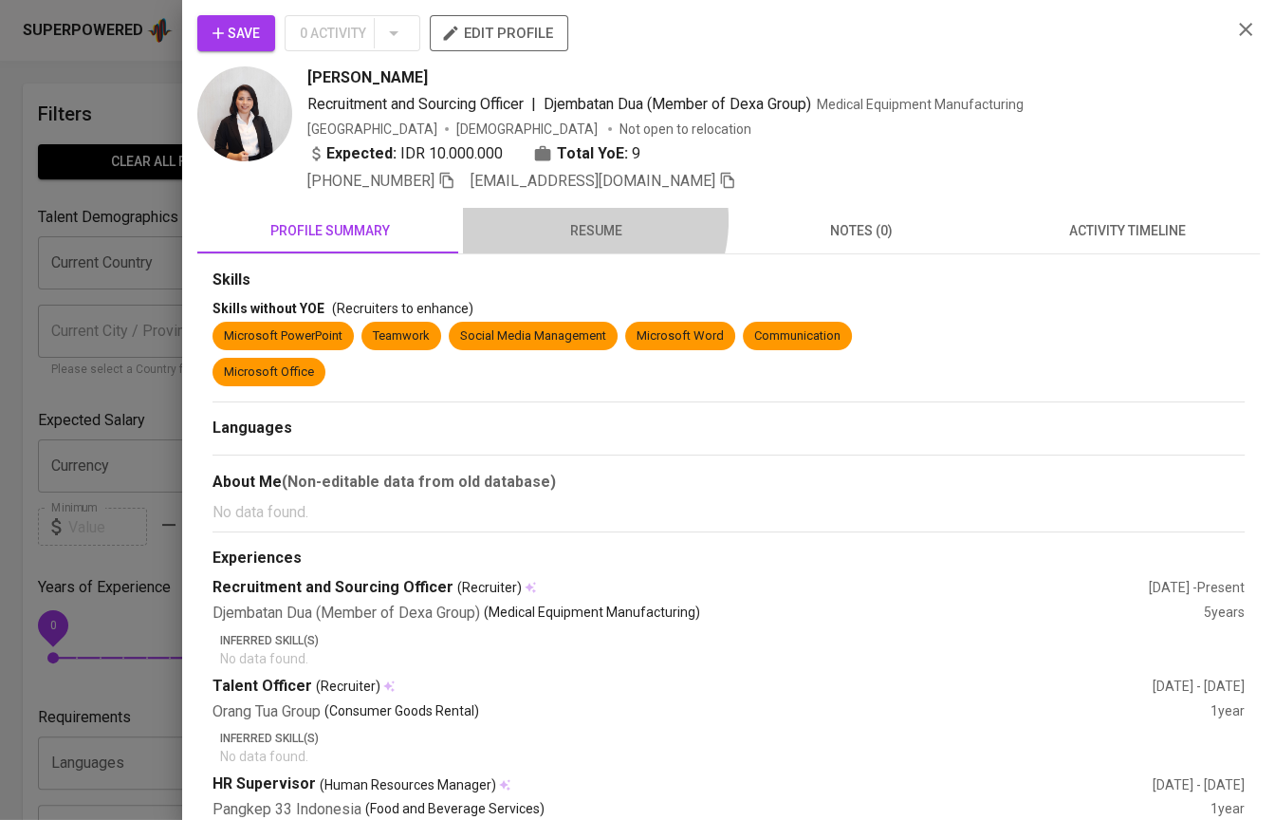
click at [576, 219] on span "resume" at bounding box center [595, 231] width 243 height 24
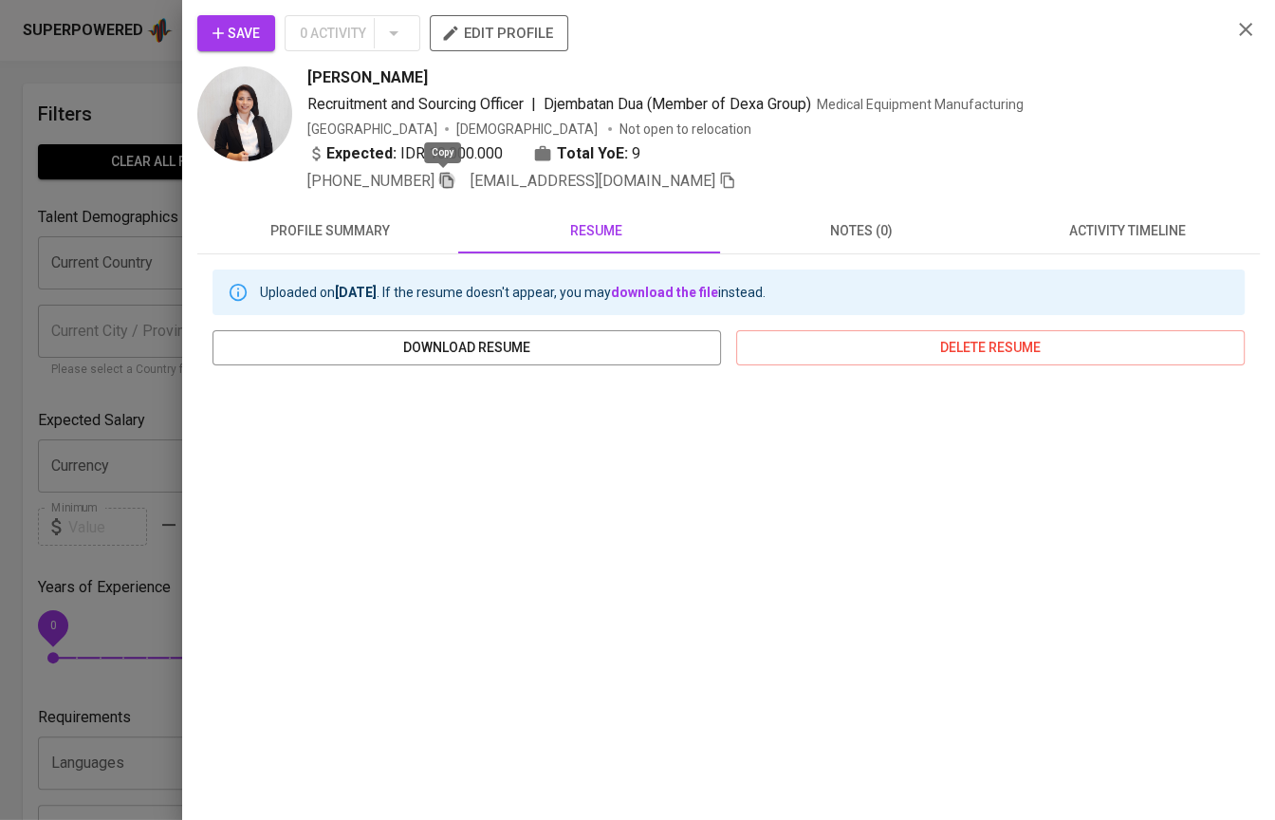
click at [440, 179] on icon "button" at bounding box center [446, 180] width 17 height 17
click at [1211, 32] on div "Save 0 Activity edit profile Amelia Hendianto Recruitment and Sourcing Officer …" at bounding box center [728, 103] width 1062 height 177
drag, startPoint x: 1235, startPoint y: 27, endPoint x: 1225, endPoint y: 26, distance: 10.5
click at [1235, 26] on icon "button" at bounding box center [1245, 29] width 23 height 23
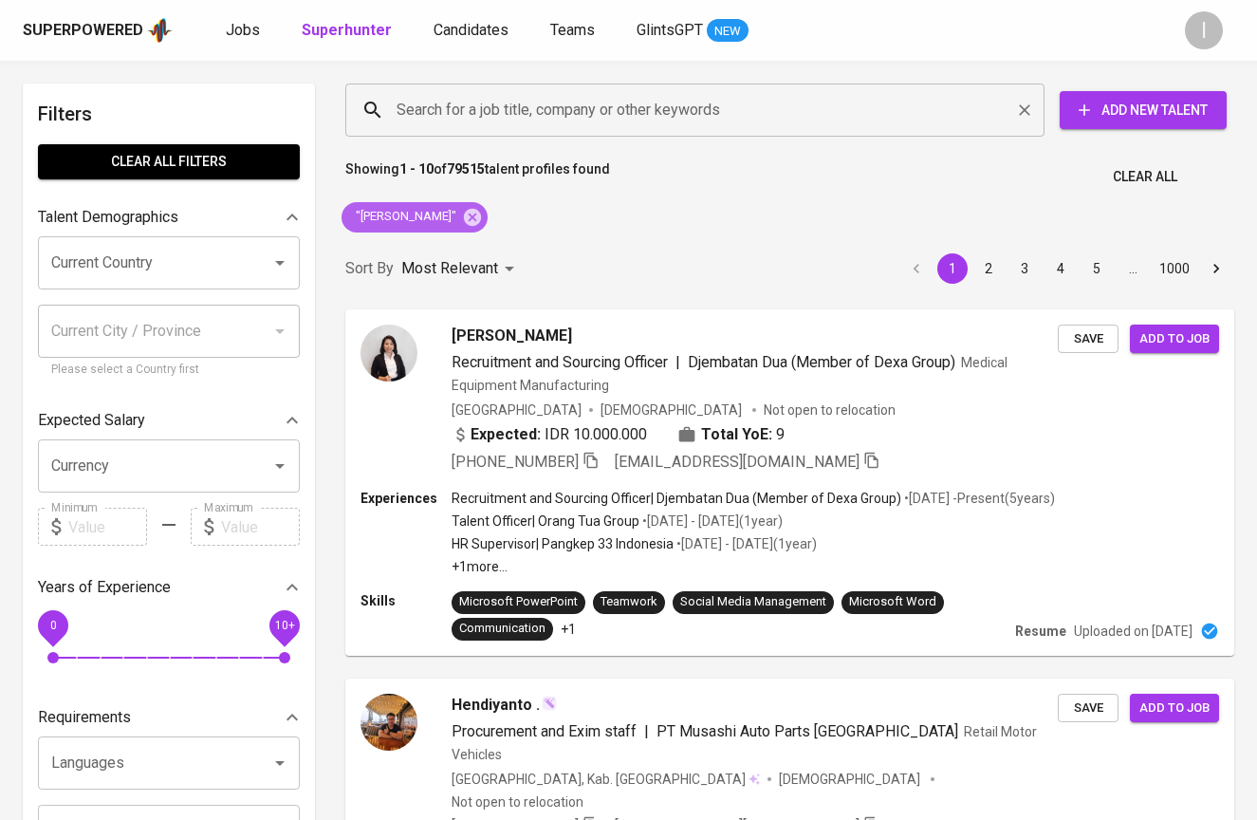
drag, startPoint x: 477, startPoint y: 215, endPoint x: 620, endPoint y: 103, distance: 181.8
click at [477, 214] on icon at bounding box center [472, 217] width 21 height 21
click at [602, 108] on input "Search for a job title, company or other keywords" at bounding box center [700, 110] width 616 height 36
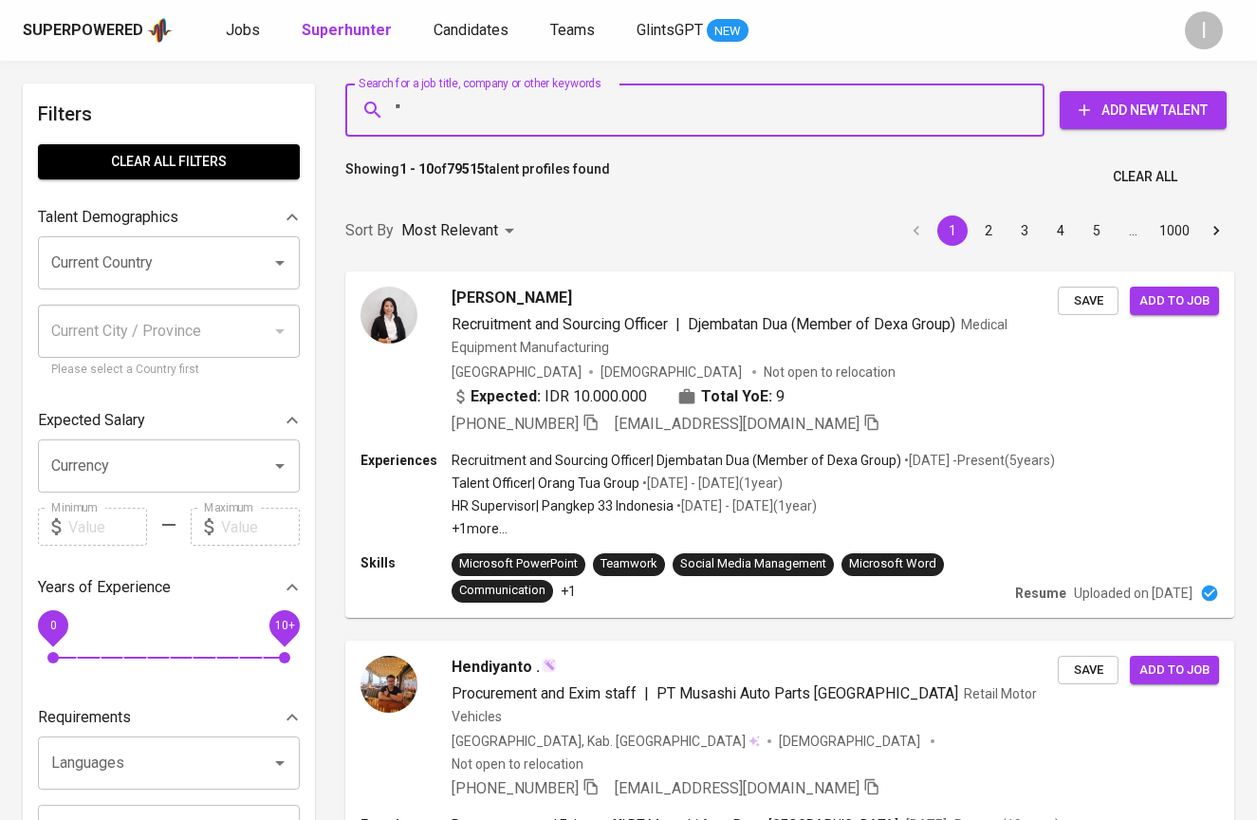
paste input "Aulia Puspita Supriyadi"
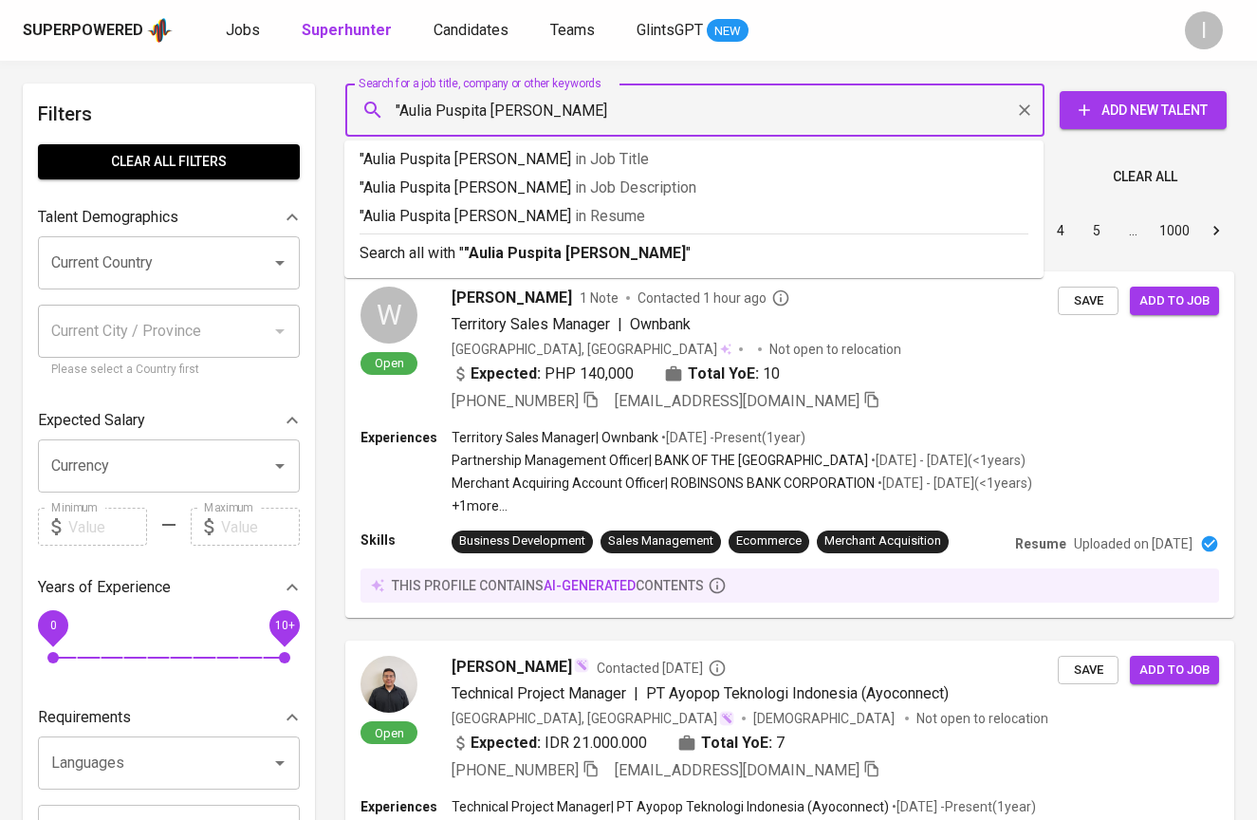
type input ""Aulia Puspita Supriyadi""
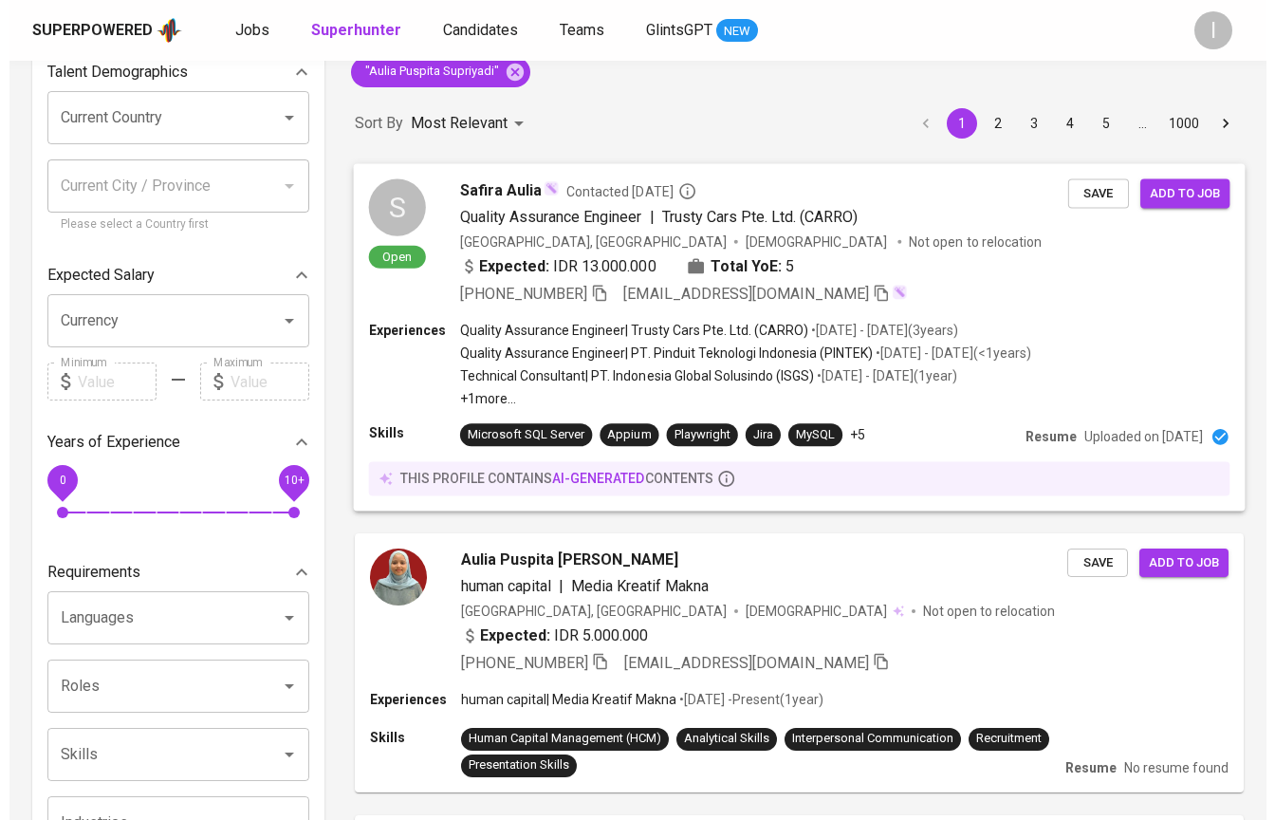
scroll to position [213, 0]
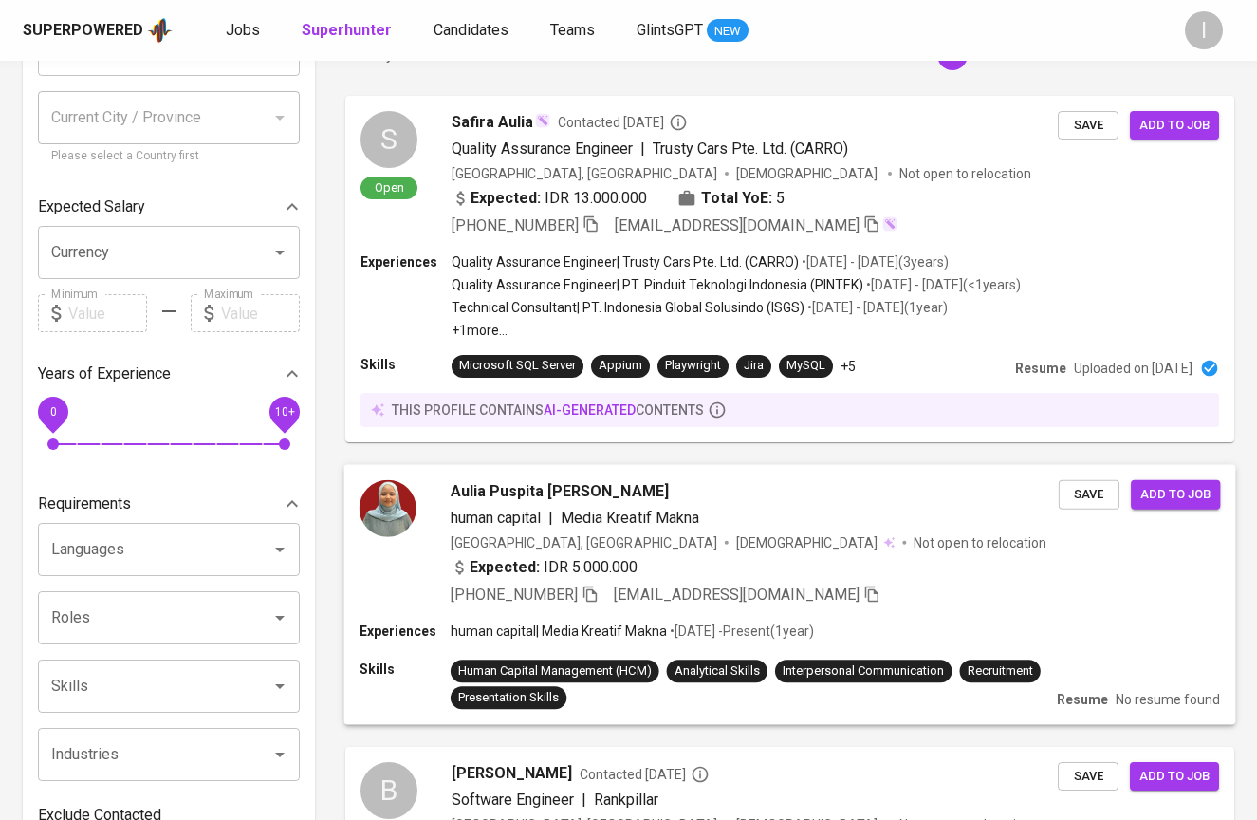
click at [944, 587] on div "+62 857-3084-8949 auliapuspitas19@gmail.com" at bounding box center [755, 594] width 608 height 23
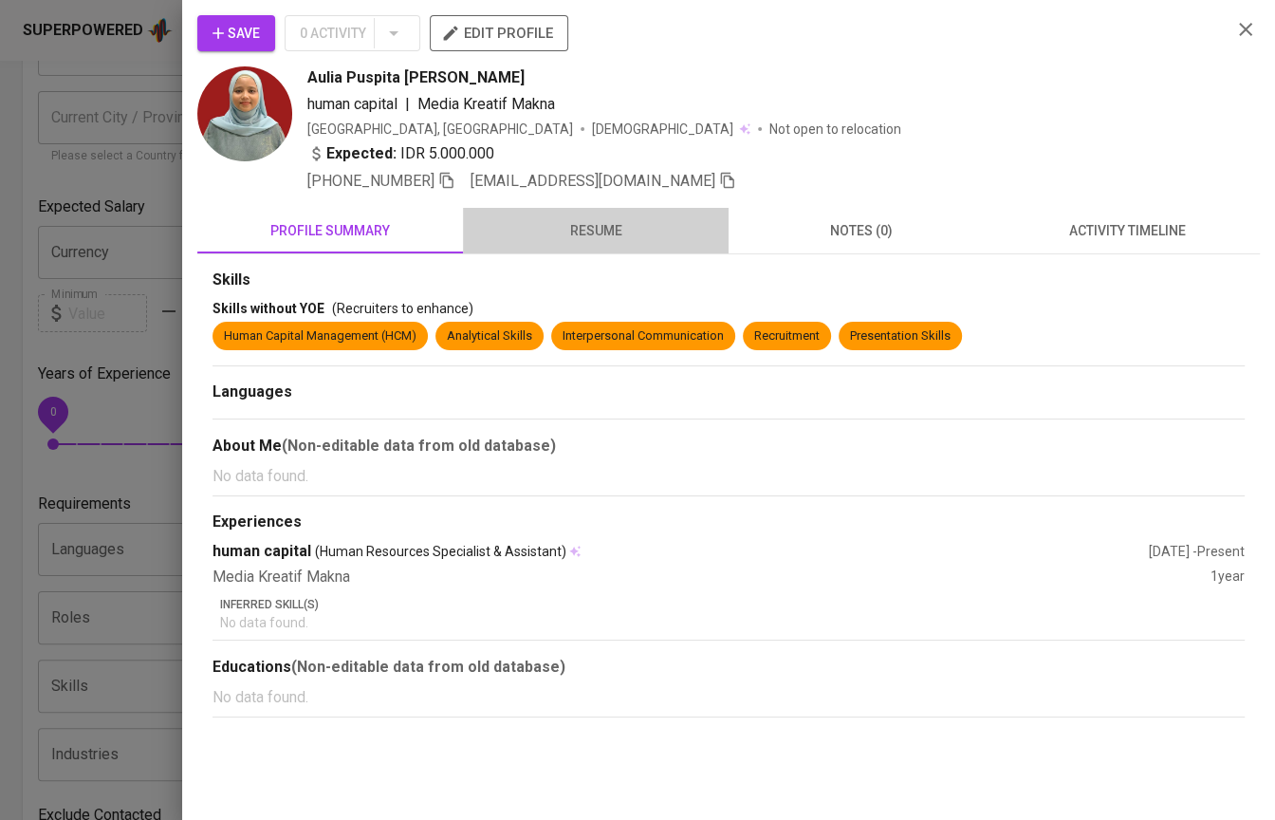
click at [591, 227] on span "resume" at bounding box center [595, 231] width 243 height 24
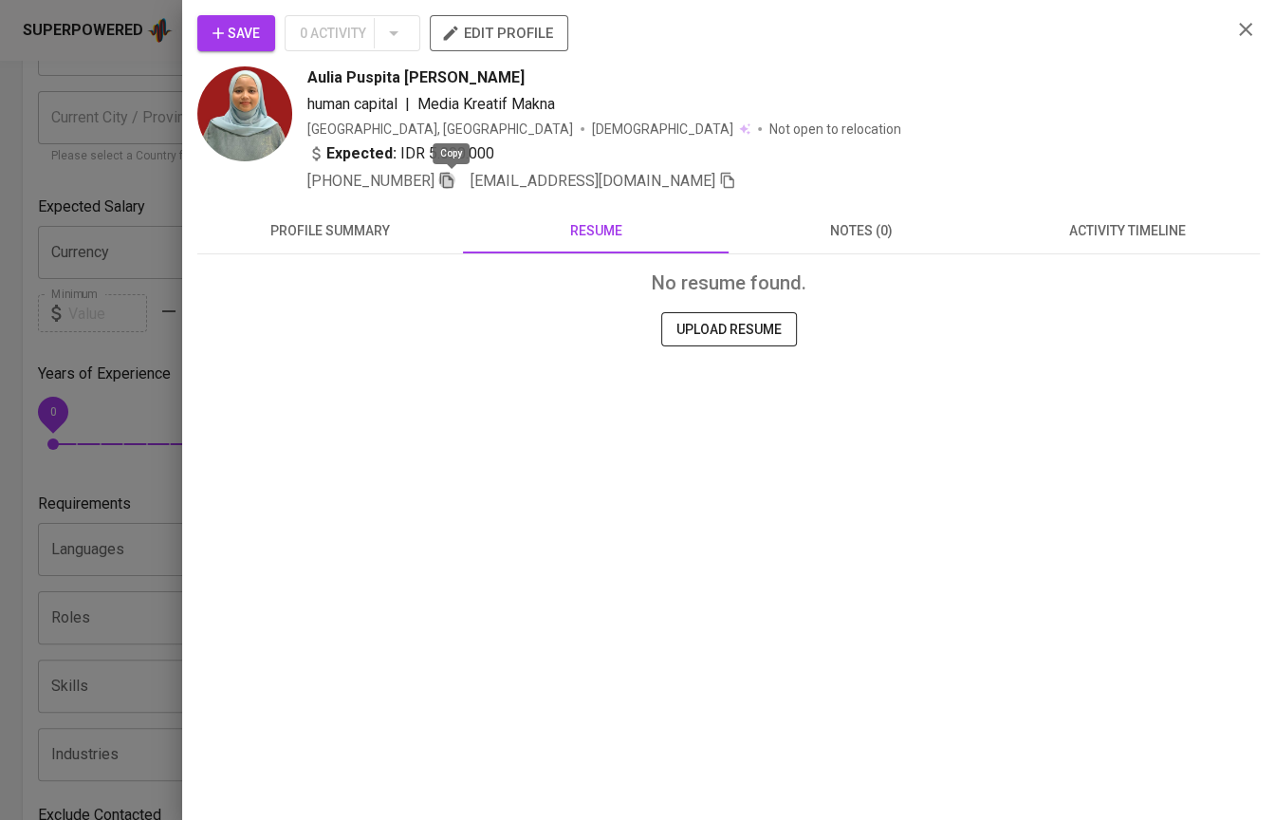
click at [452, 180] on icon "button" at bounding box center [446, 180] width 17 height 17
